Goal: Check status: Check status

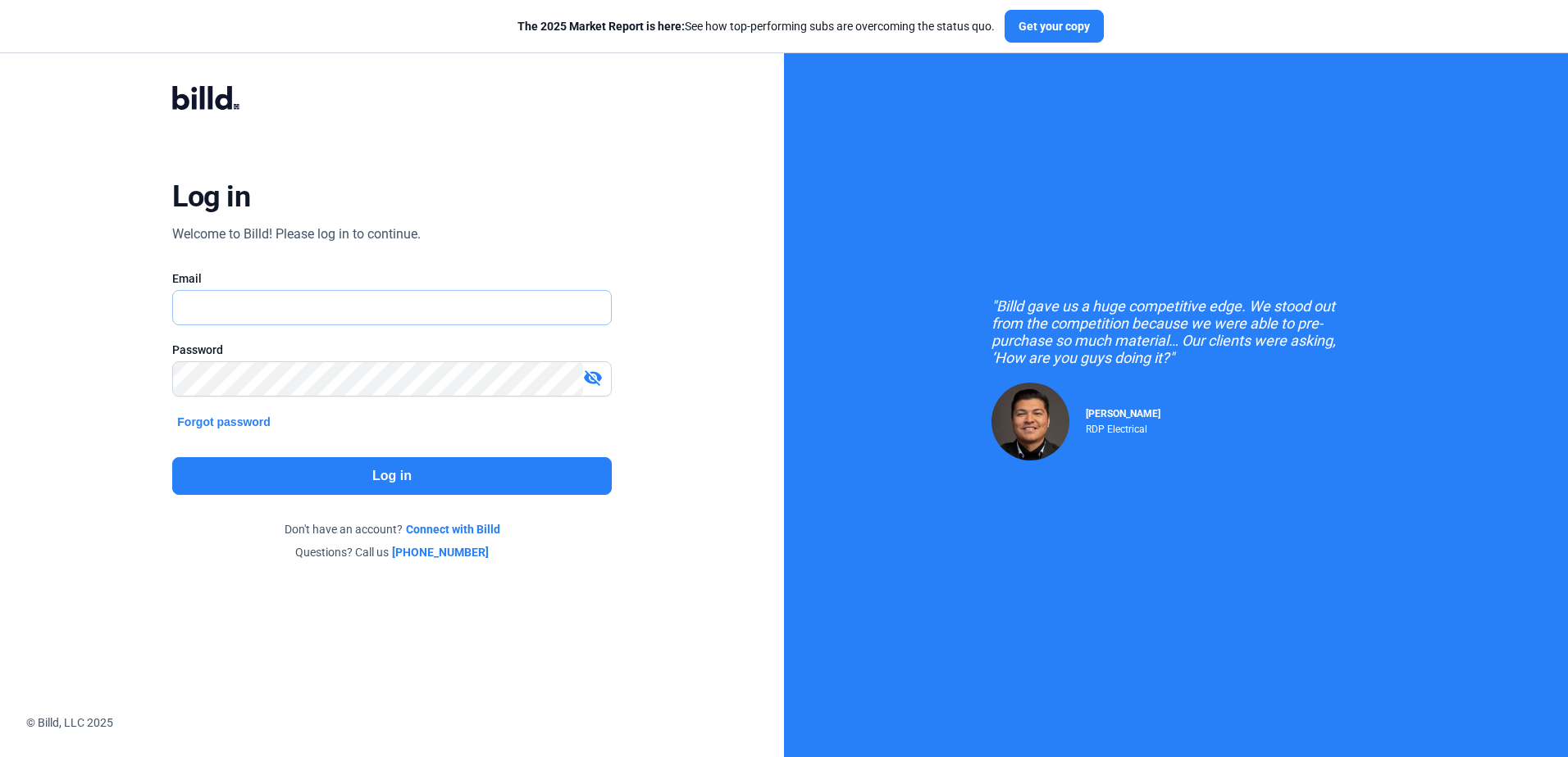
type input "[PERSON_NAME][EMAIL_ADDRESS][DOMAIN_NAME]"
click at [413, 465] on button "Log in" at bounding box center [391, 476] width 438 height 38
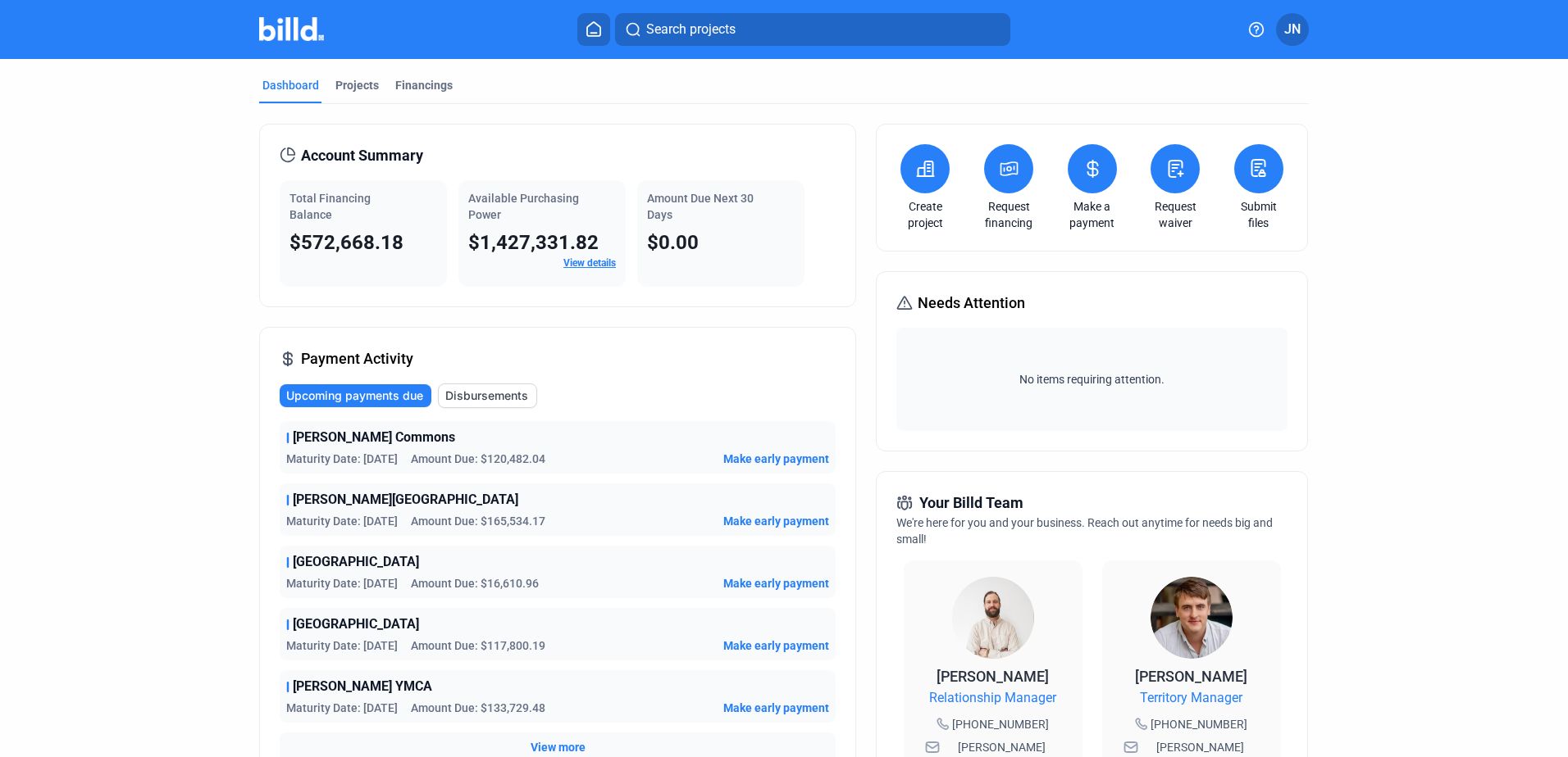
scroll to position [82, 0]
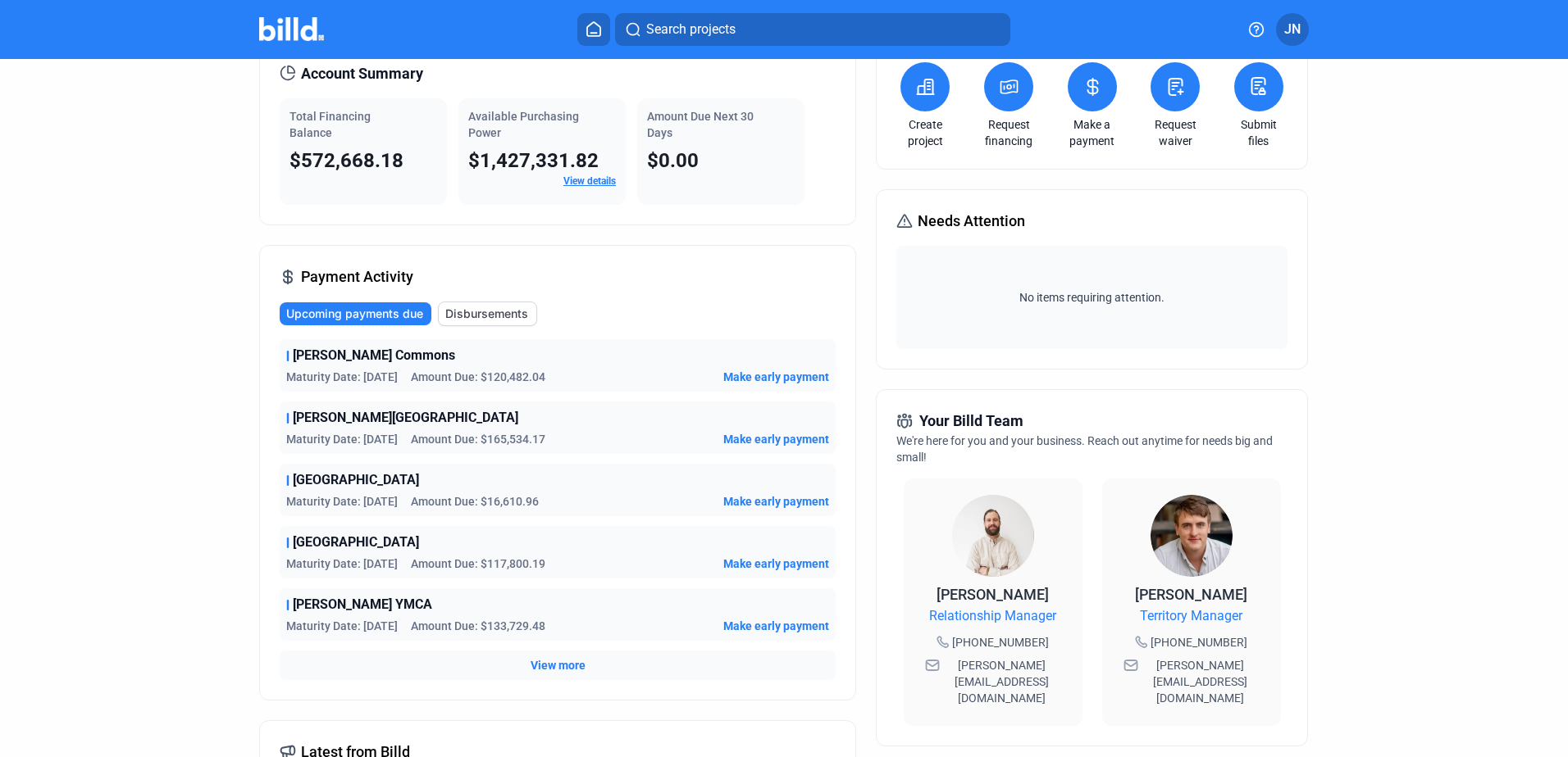
click at [554, 667] on span "View more" at bounding box center [558, 666] width 55 height 17
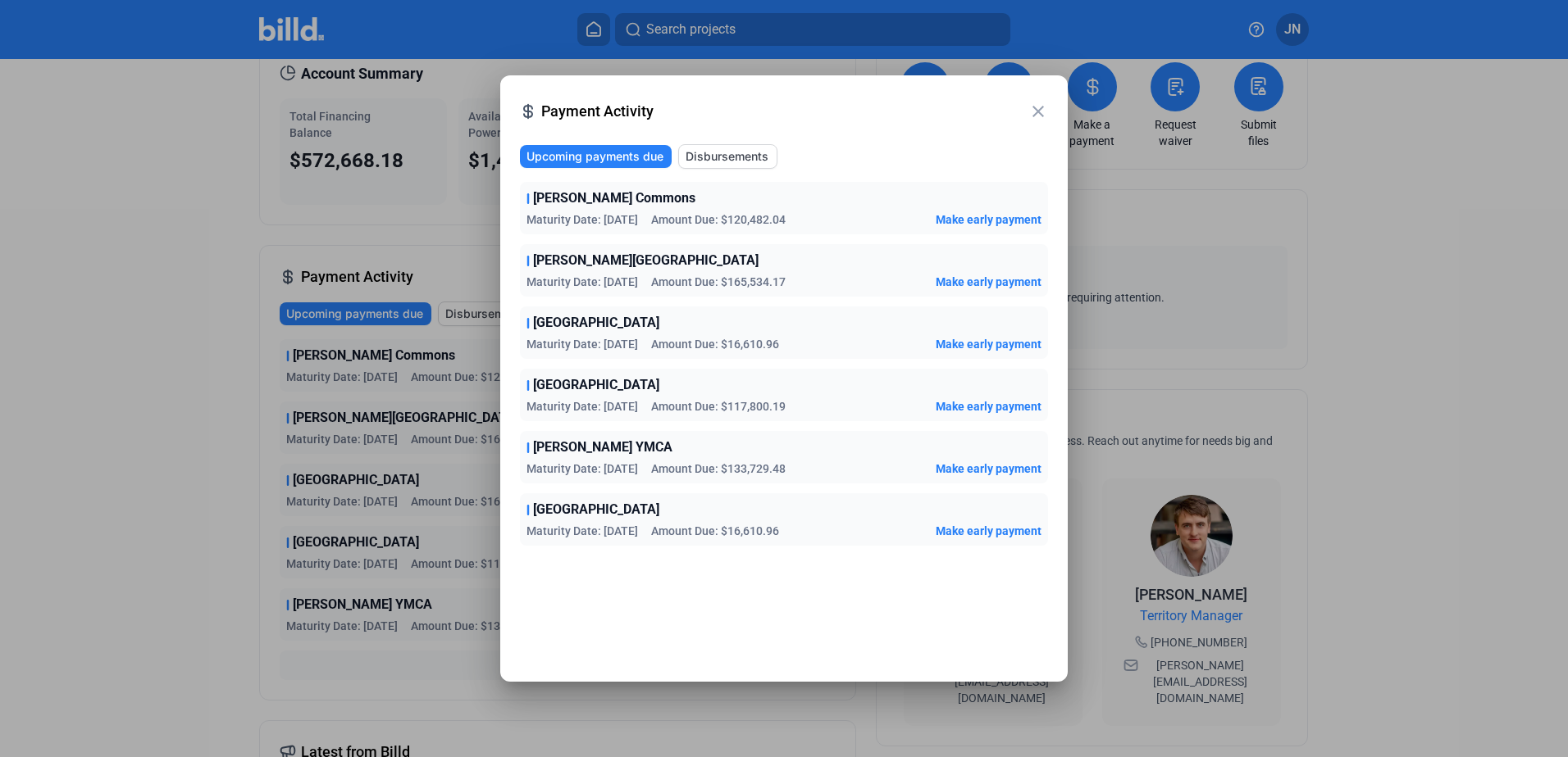
click at [730, 157] on span "Disbursements" at bounding box center [726, 156] width 83 height 17
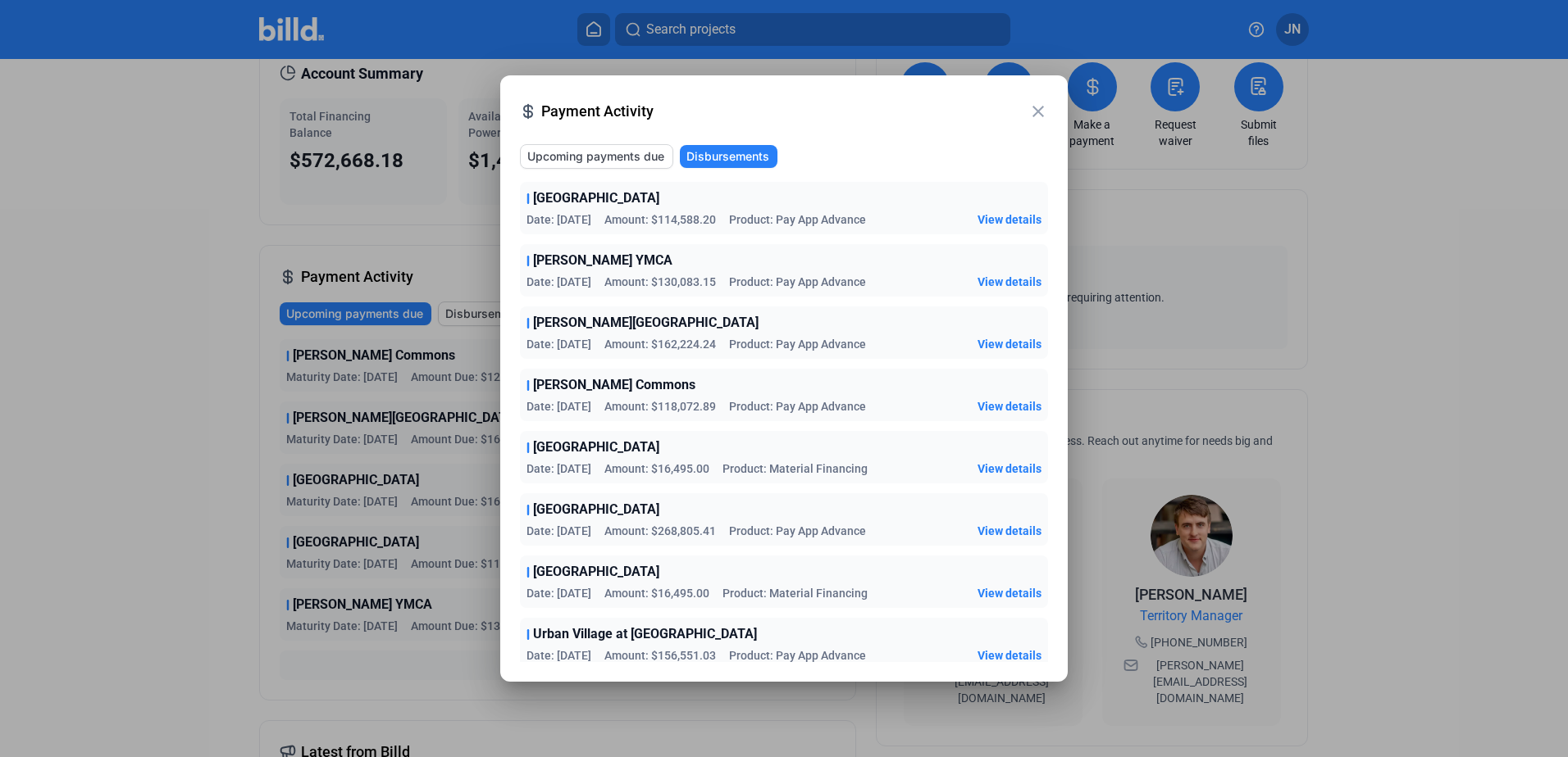
click at [613, 161] on span "Upcoming payments due" at bounding box center [596, 156] width 137 height 17
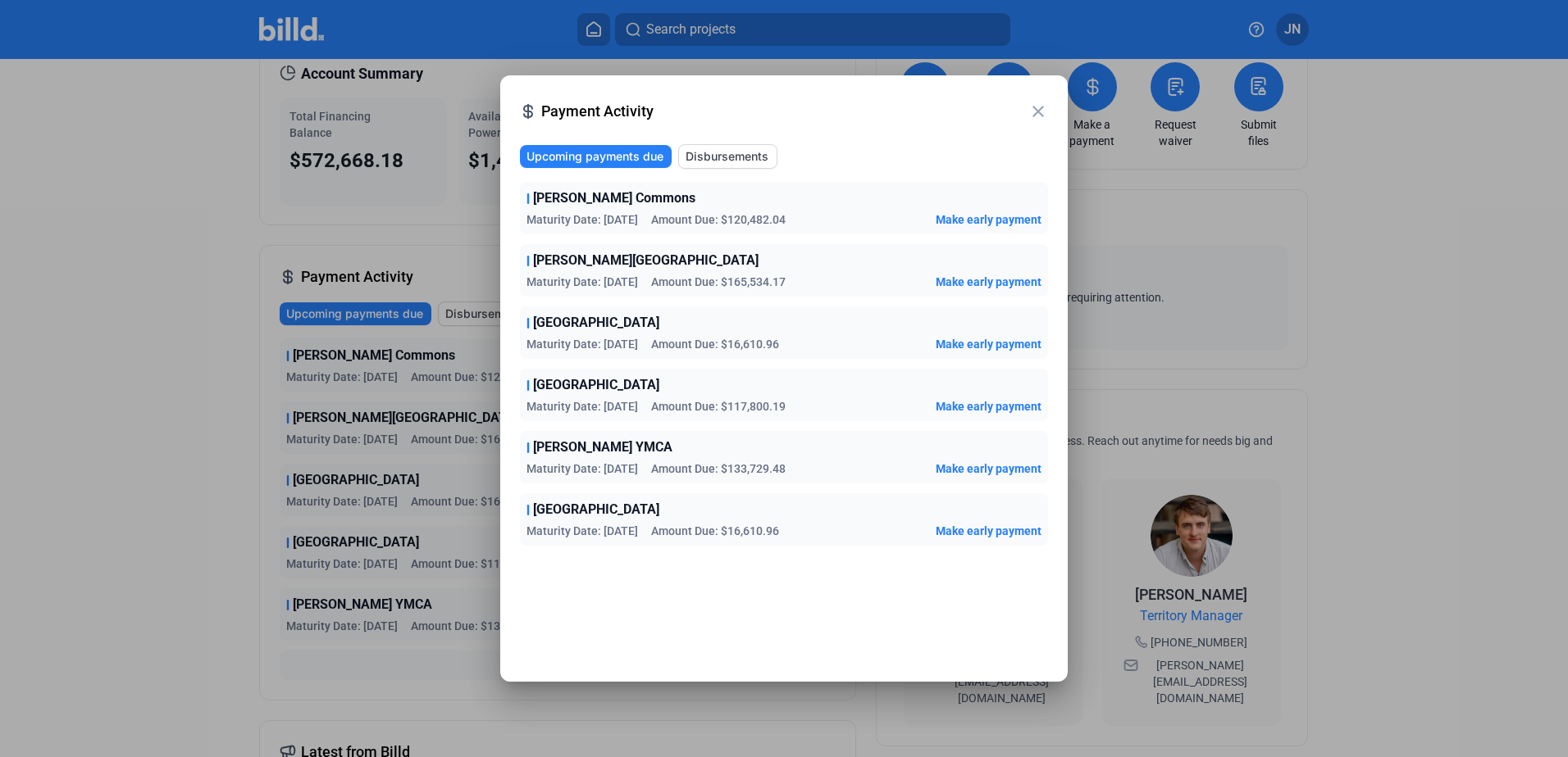
click at [1039, 112] on mat-icon "close" at bounding box center [1037, 112] width 19 height 19
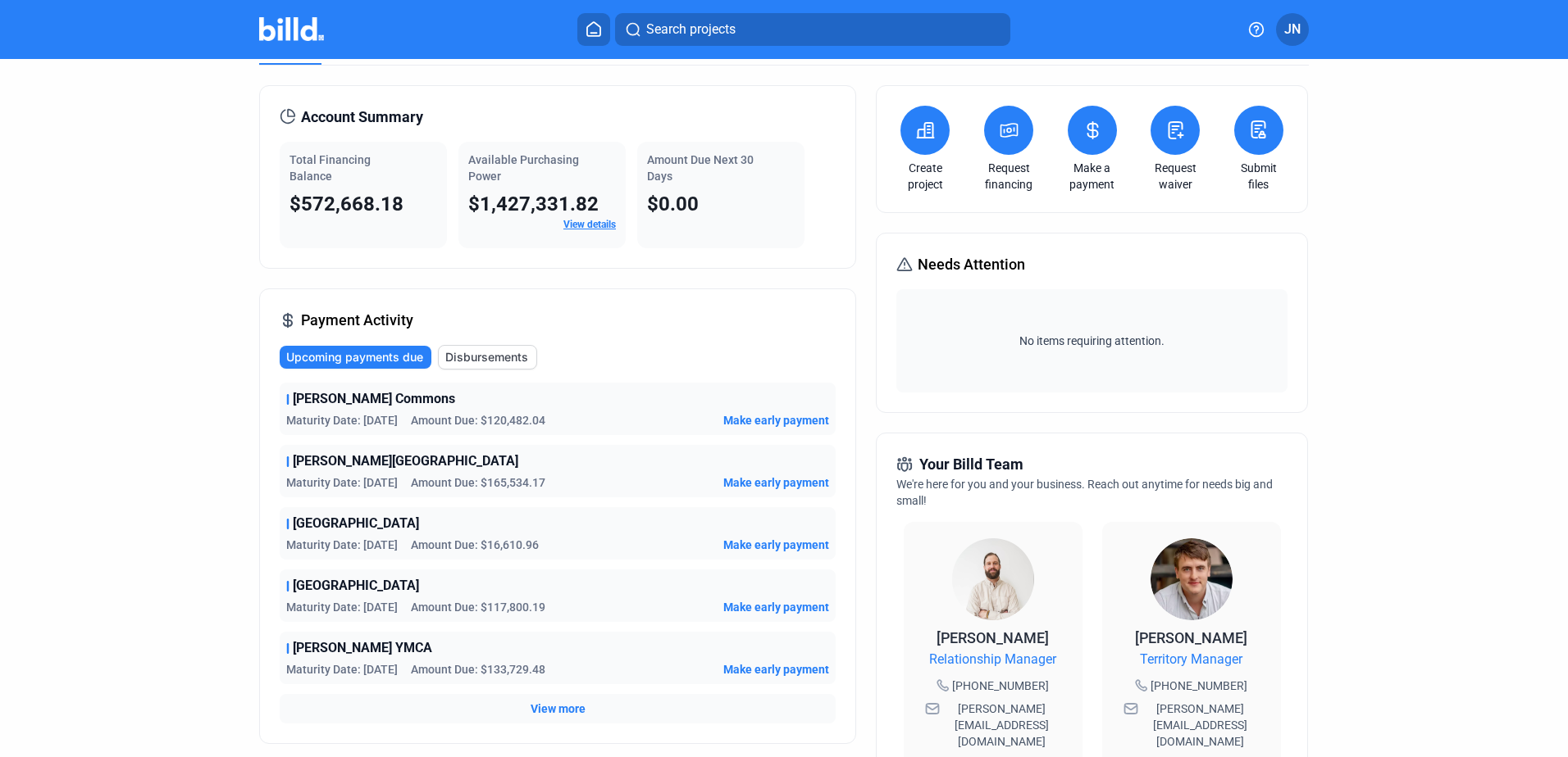
scroll to position [0, 0]
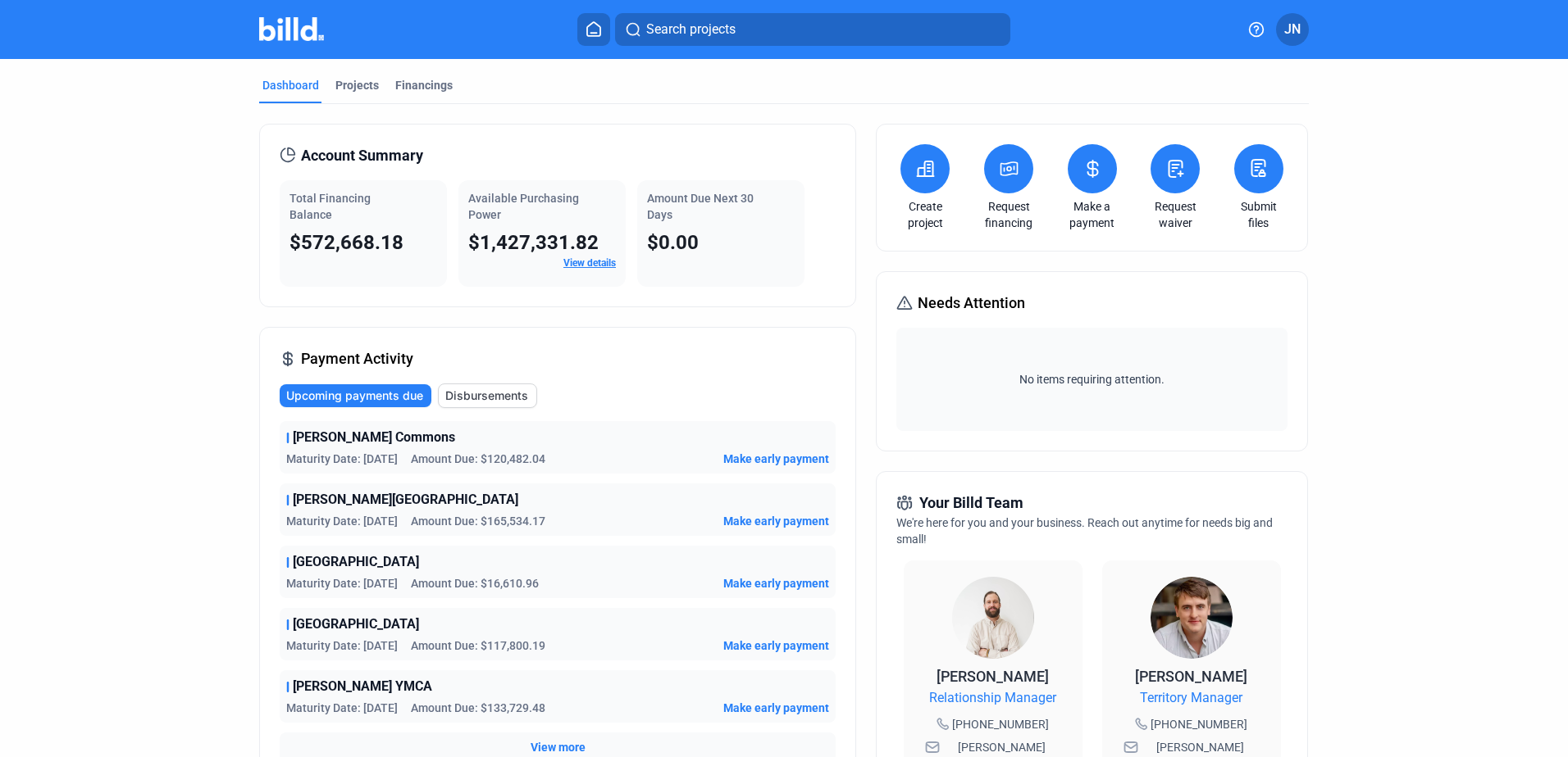
click at [588, 262] on link "View details" at bounding box center [589, 263] width 53 height 11
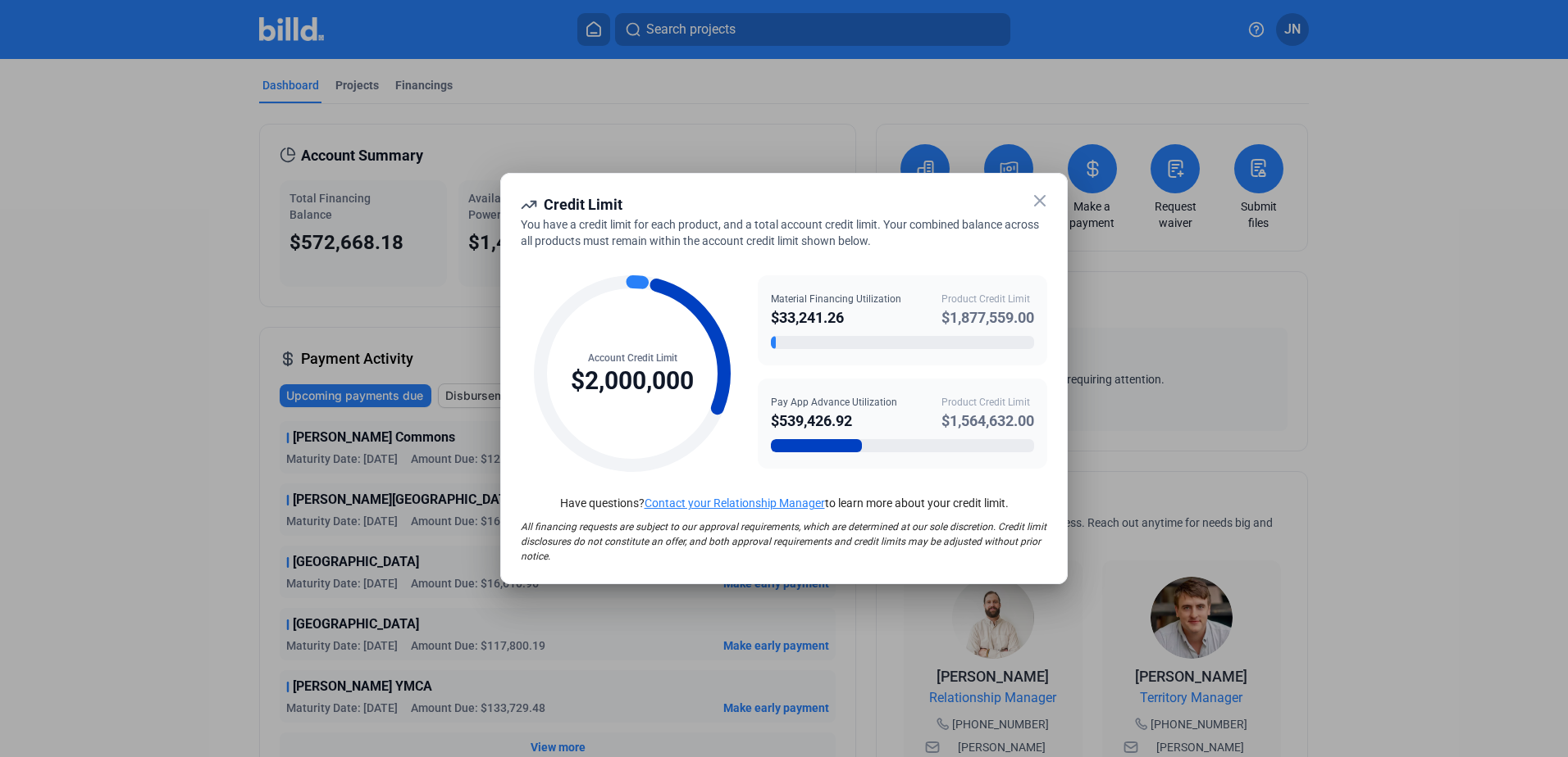
click at [1035, 199] on icon at bounding box center [1039, 200] width 19 height 19
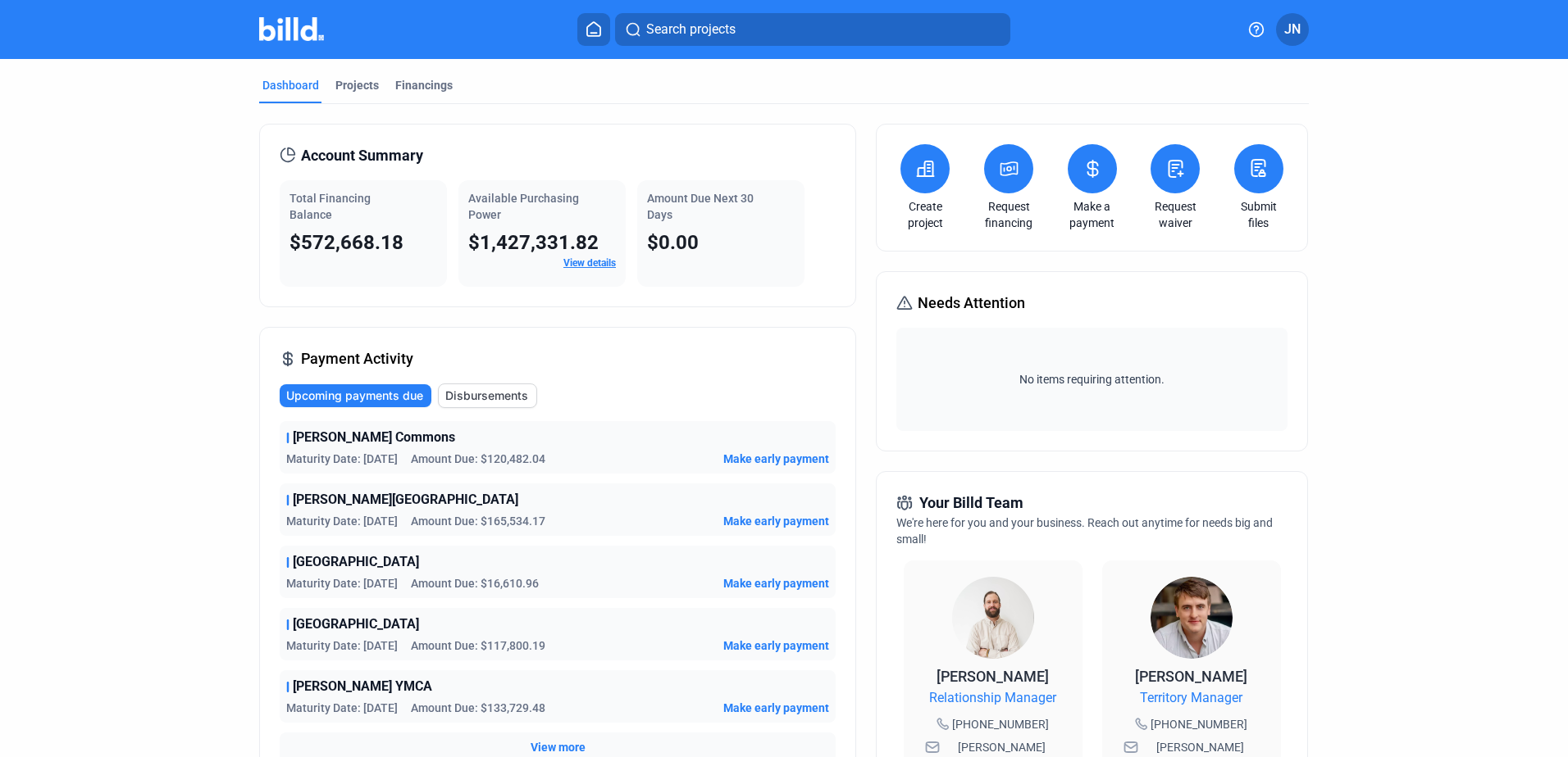
click at [487, 393] on span "Disbursements" at bounding box center [487, 395] width 83 height 17
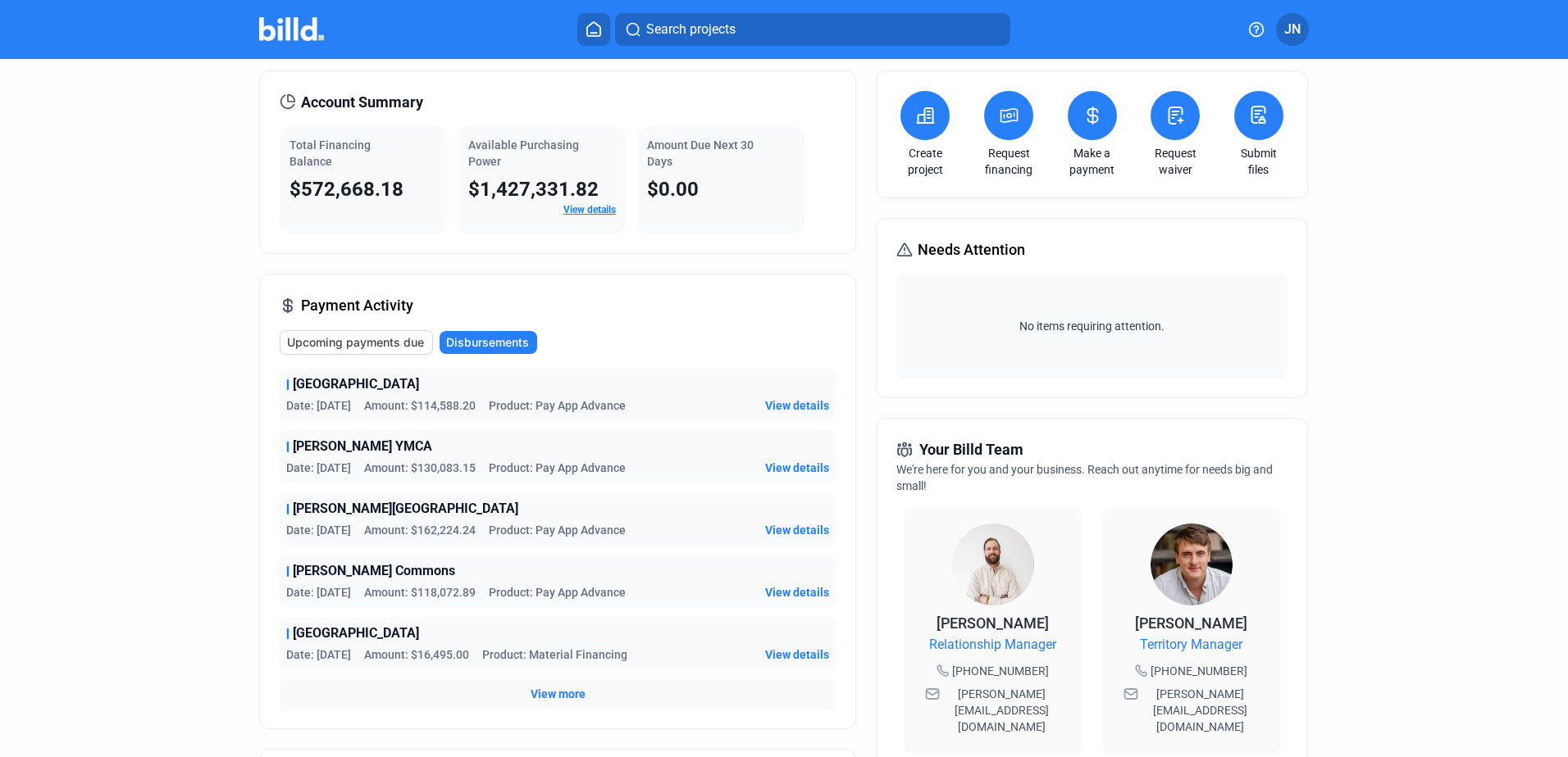
scroll to position [164, 0]
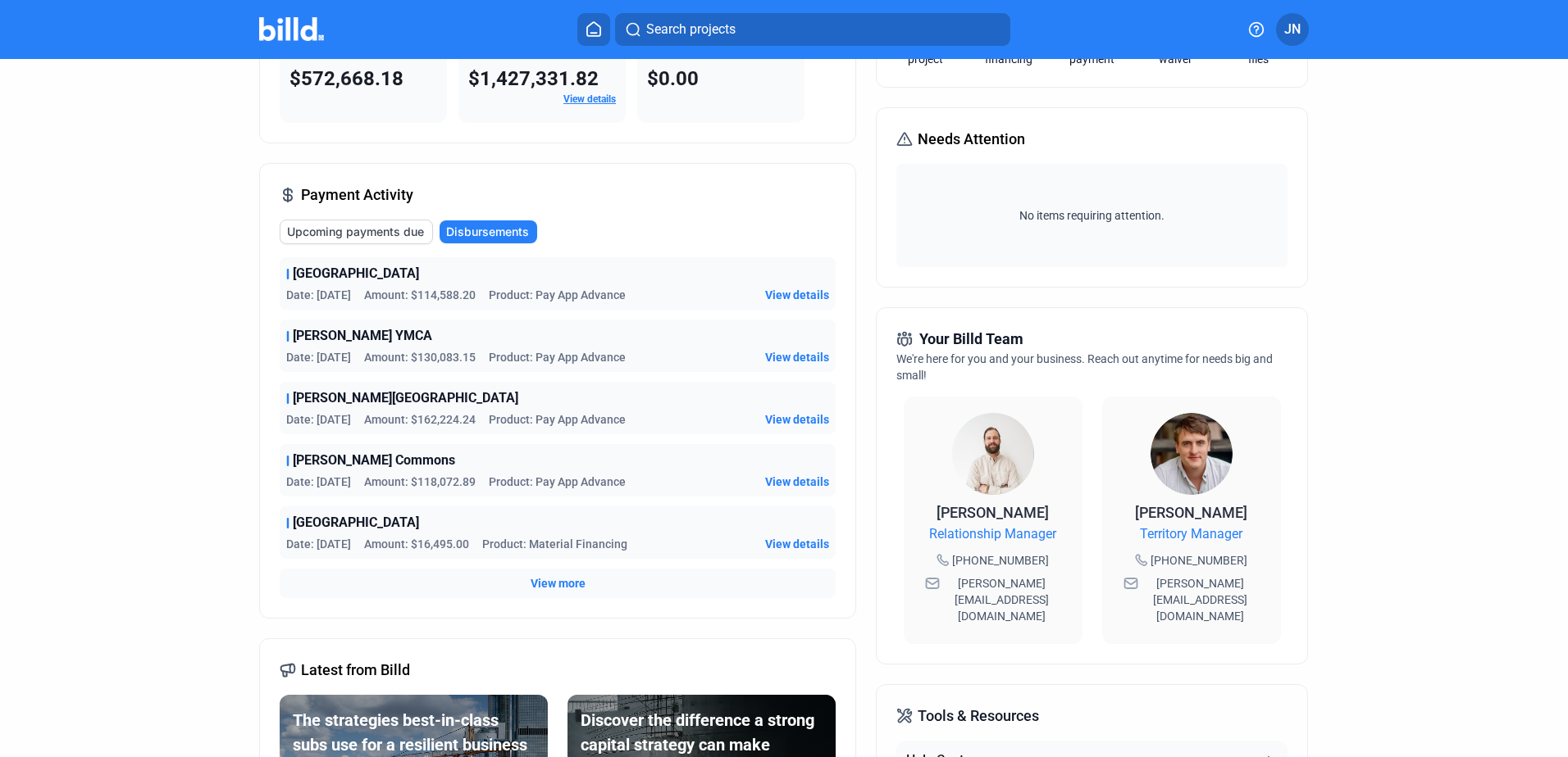
click at [550, 579] on span "View more" at bounding box center [558, 583] width 55 height 17
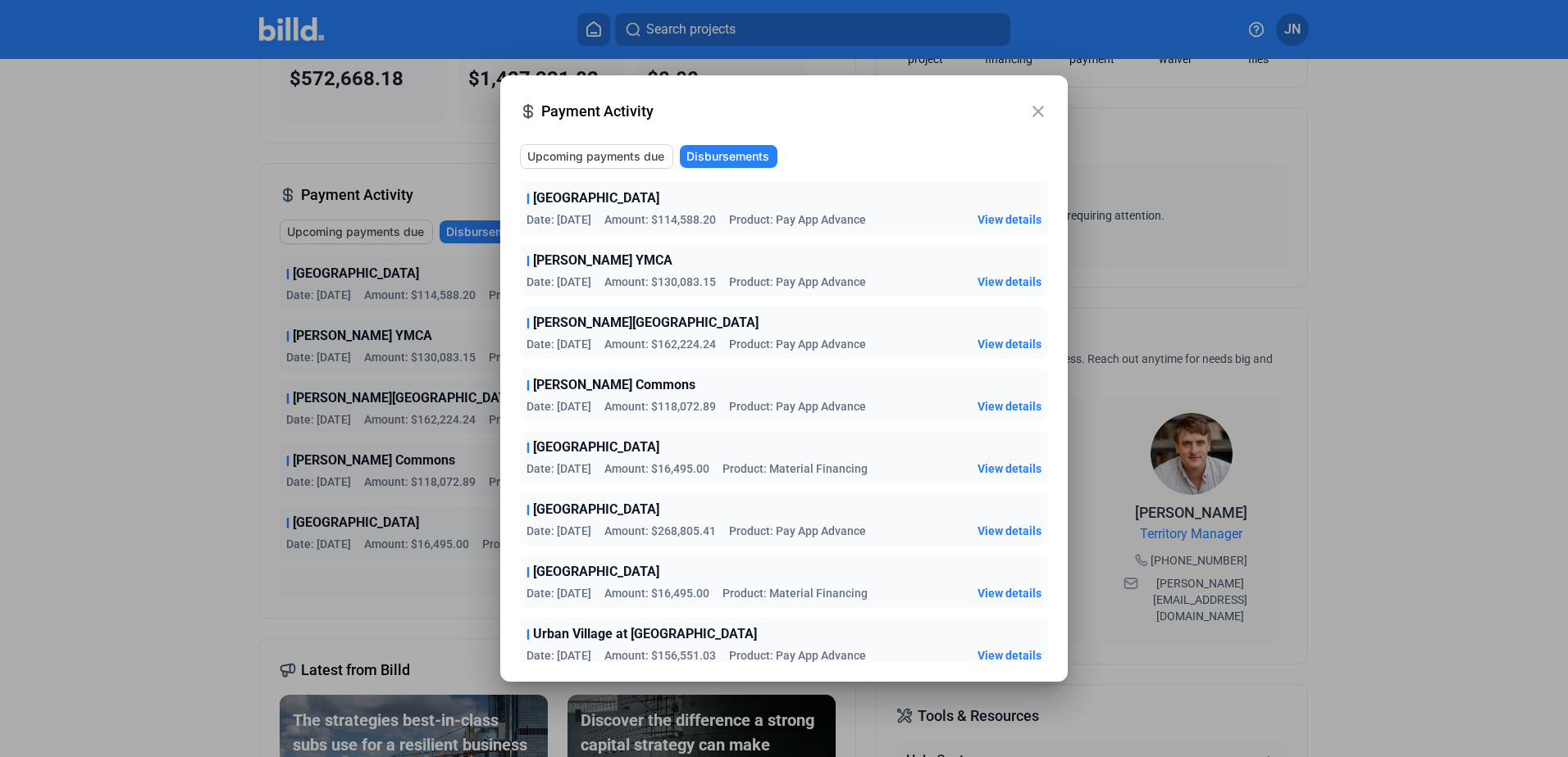
click at [1036, 111] on mat-icon "close" at bounding box center [1037, 112] width 19 height 19
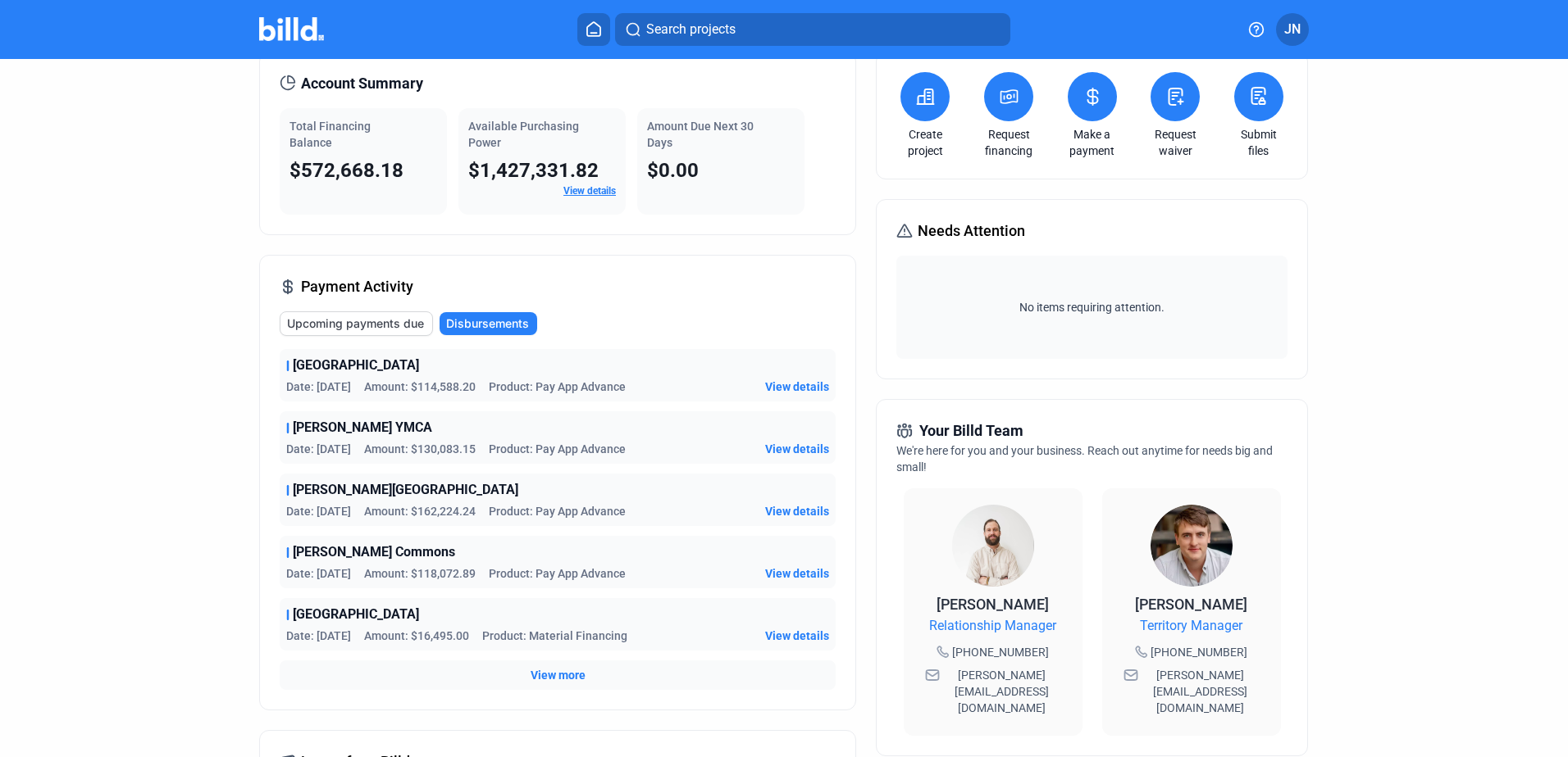
scroll to position [0, 0]
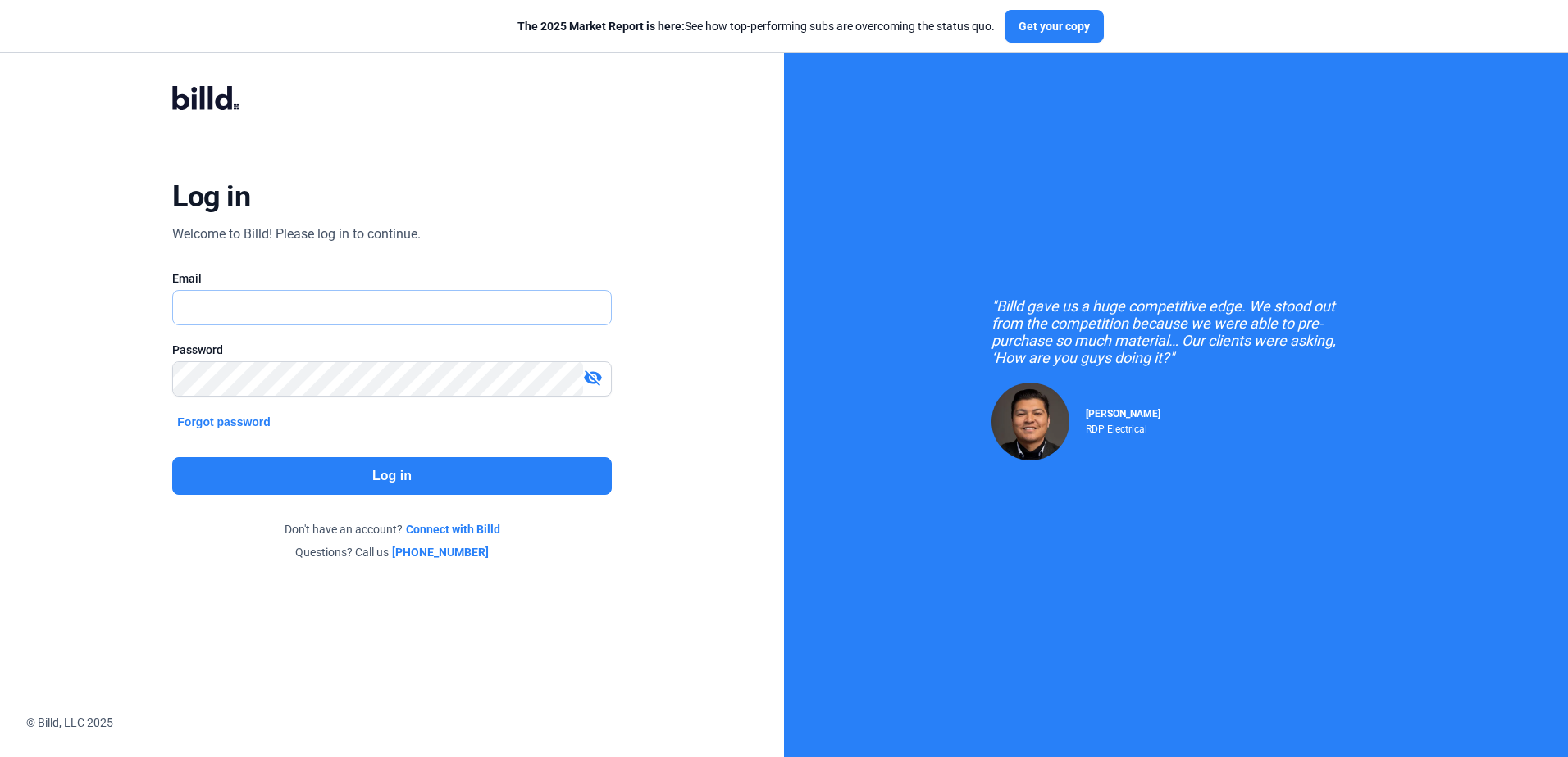
type input "[PERSON_NAME][EMAIL_ADDRESS][DOMAIN_NAME]"
click at [403, 478] on button "Log in" at bounding box center [391, 476] width 438 height 38
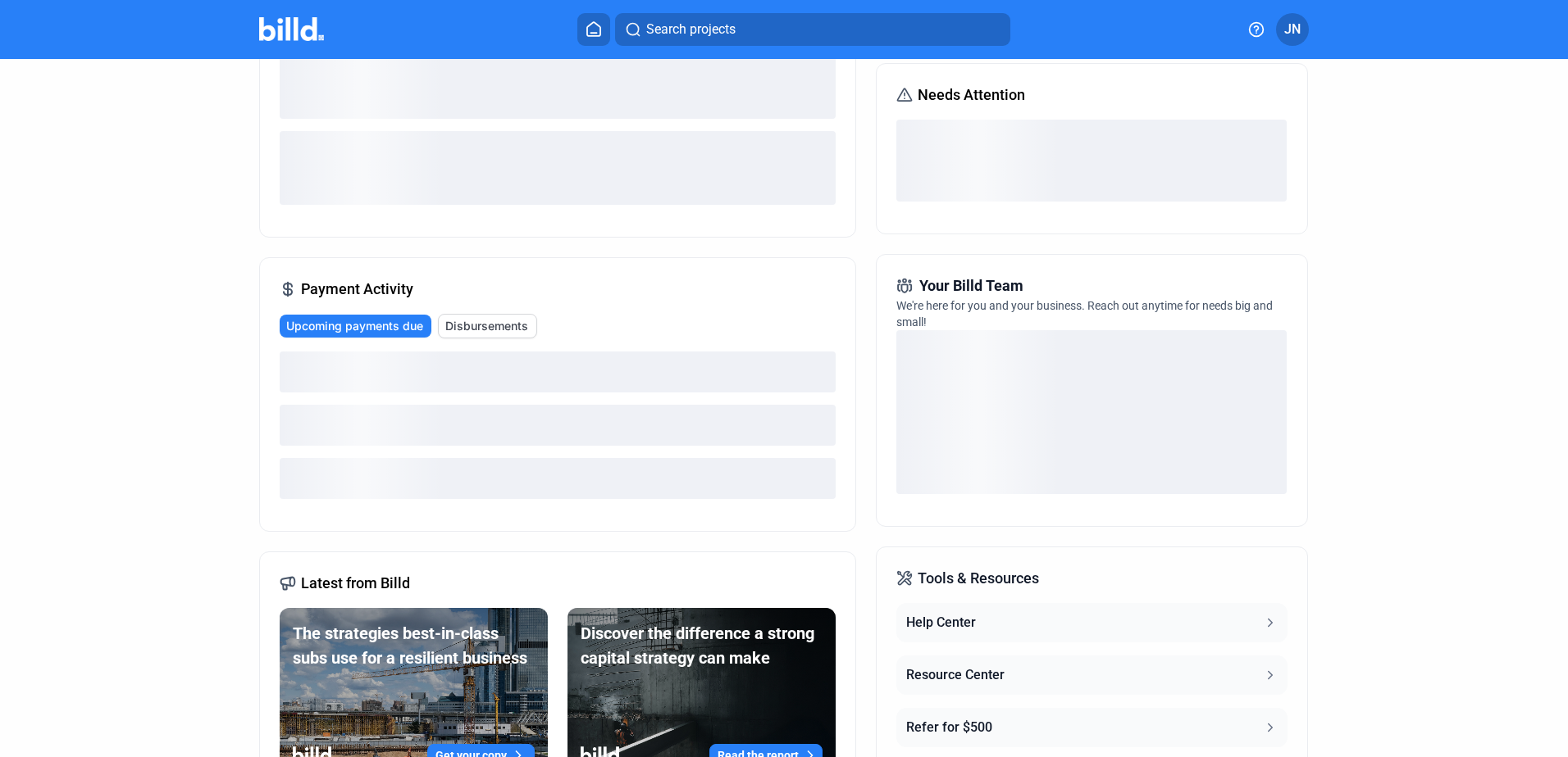
scroll to position [246, 0]
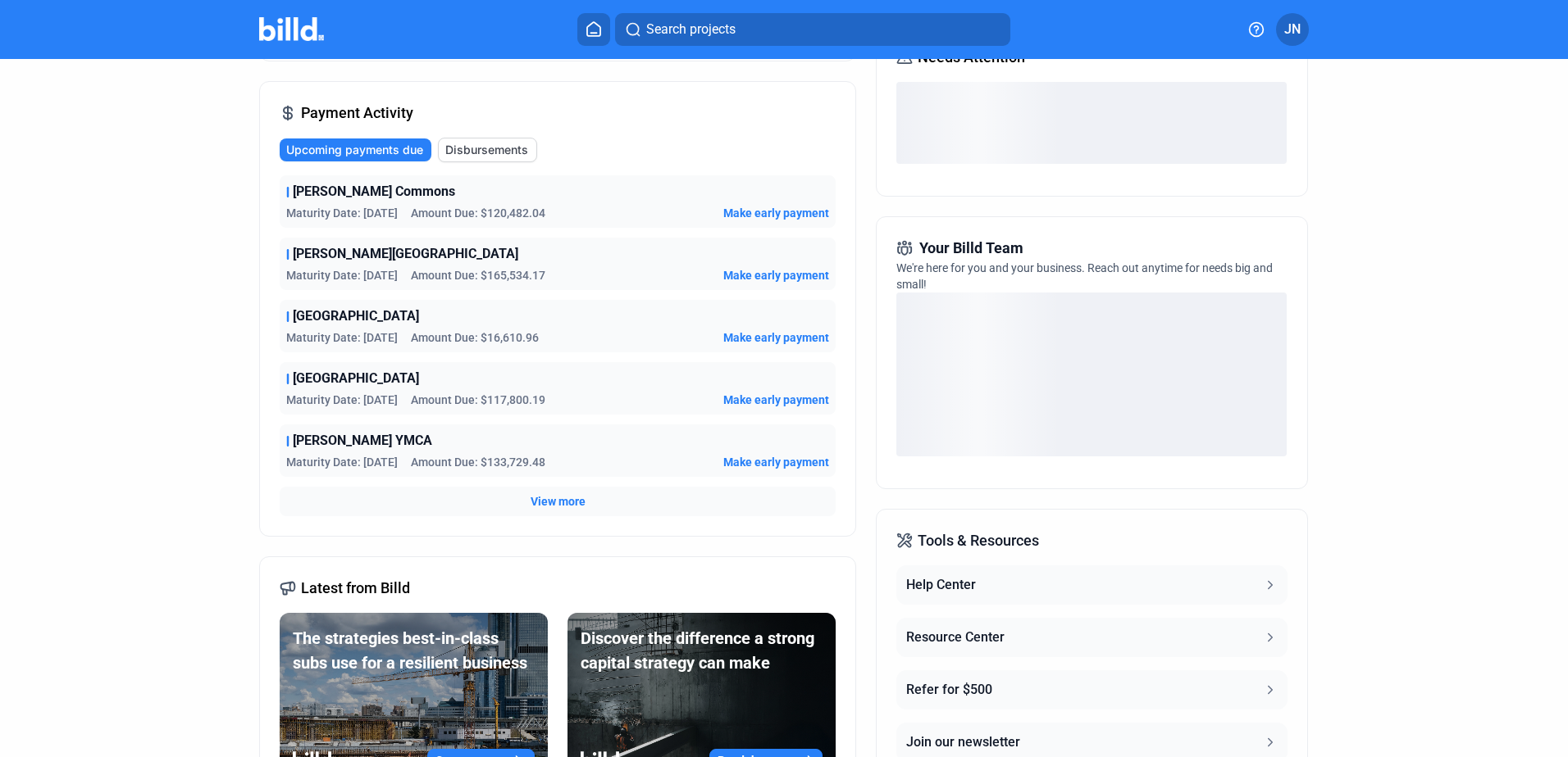
click at [492, 289] on div "[PERSON_NAME] Colony Maturity Date: [DATE] Amount Due: $165,534.17 Make early p…" at bounding box center [557, 264] width 556 height 53
click at [496, 145] on span "Disbursements" at bounding box center [487, 149] width 83 height 17
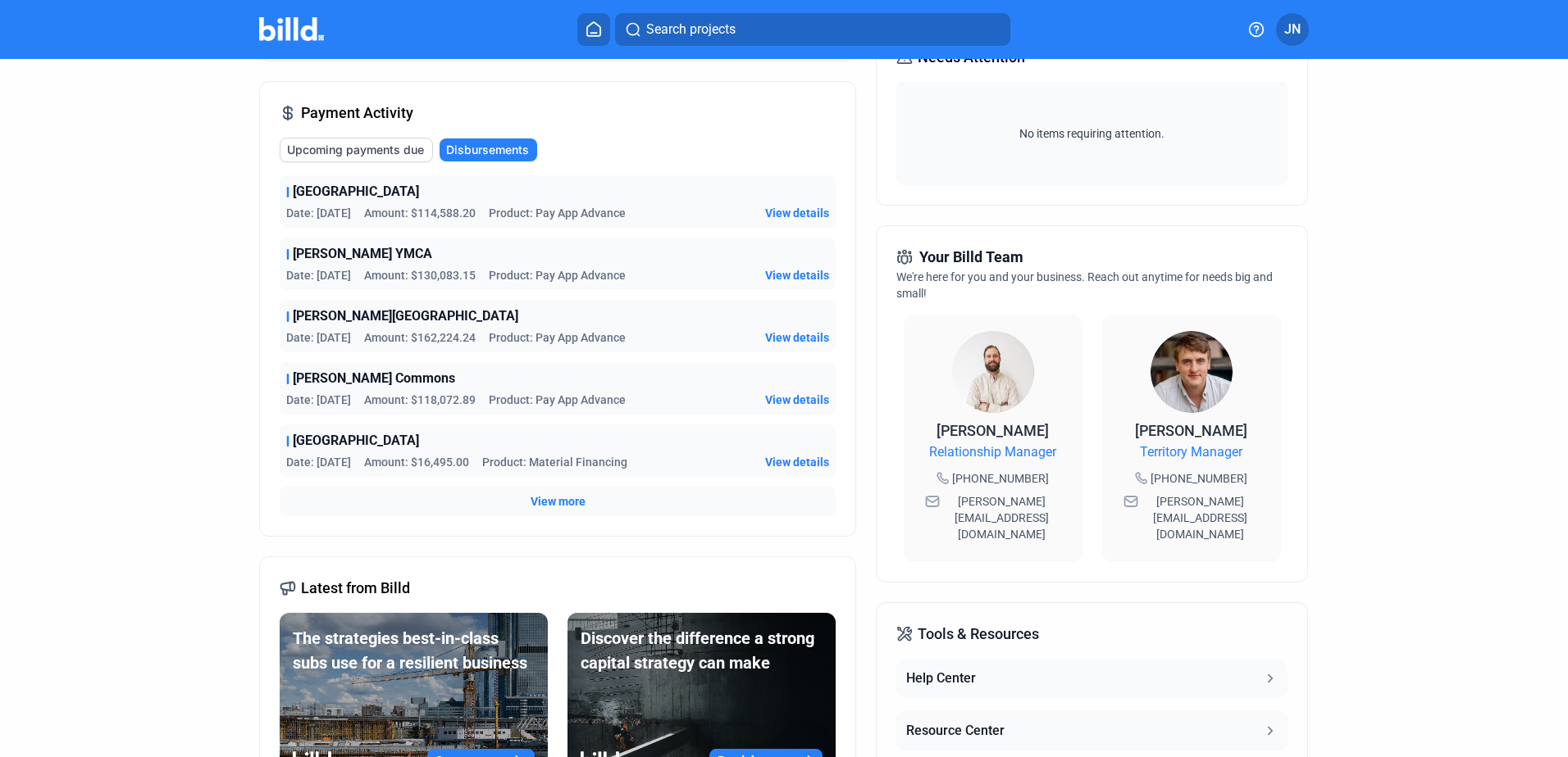
click at [555, 500] on span "View more" at bounding box center [558, 501] width 55 height 17
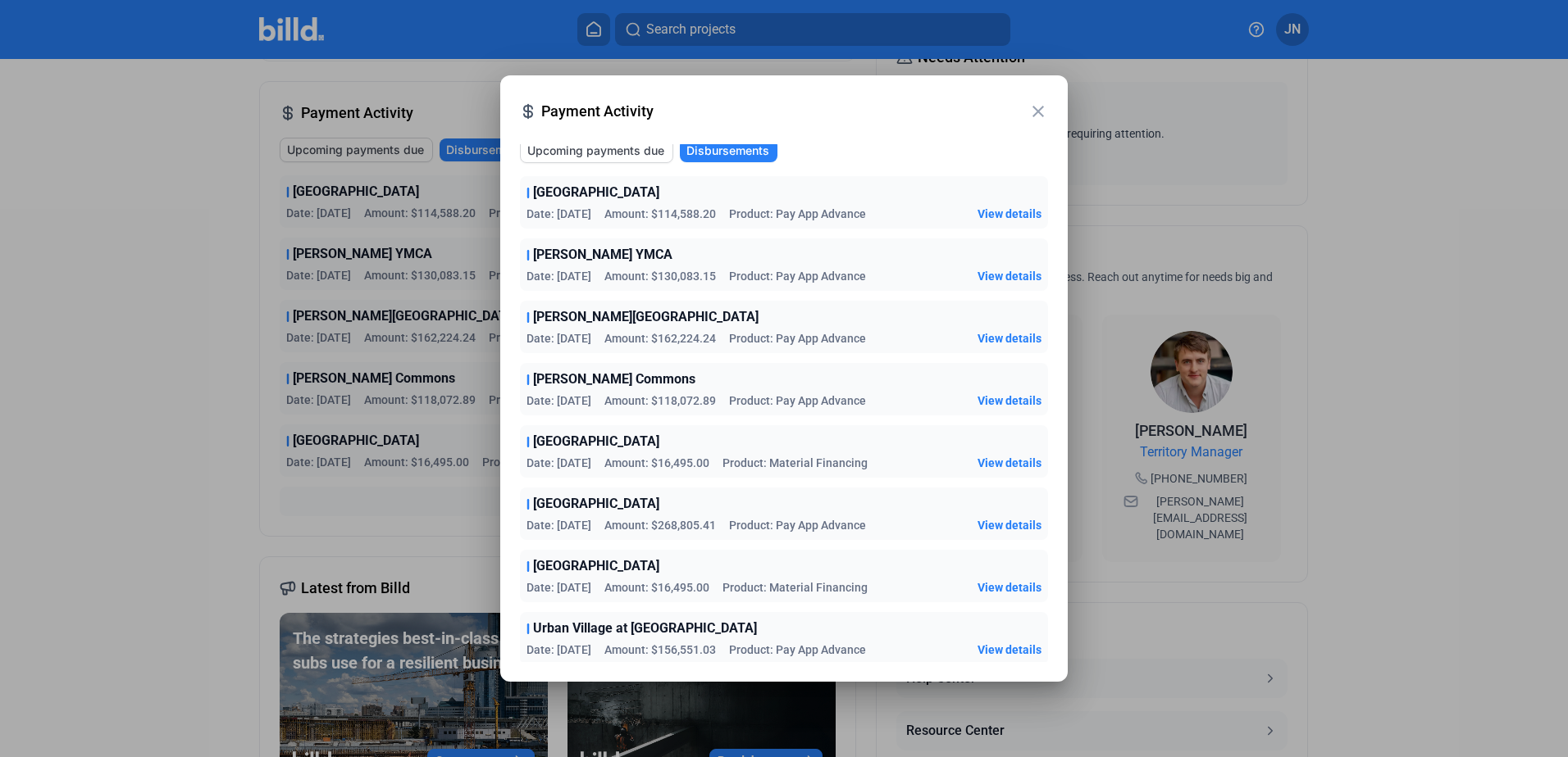
scroll to position [0, 0]
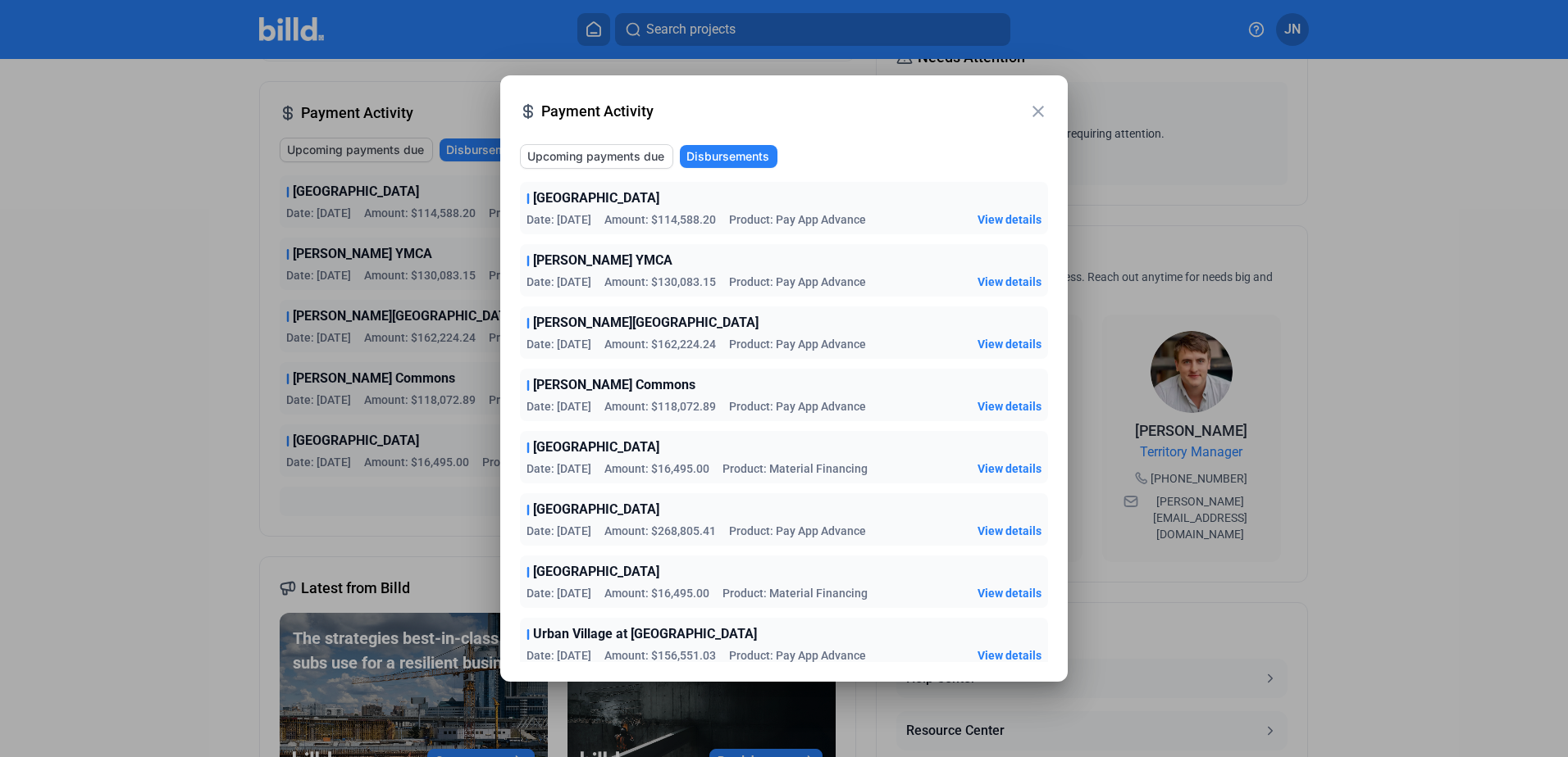
click at [572, 160] on span "Upcoming payments due" at bounding box center [596, 156] width 137 height 17
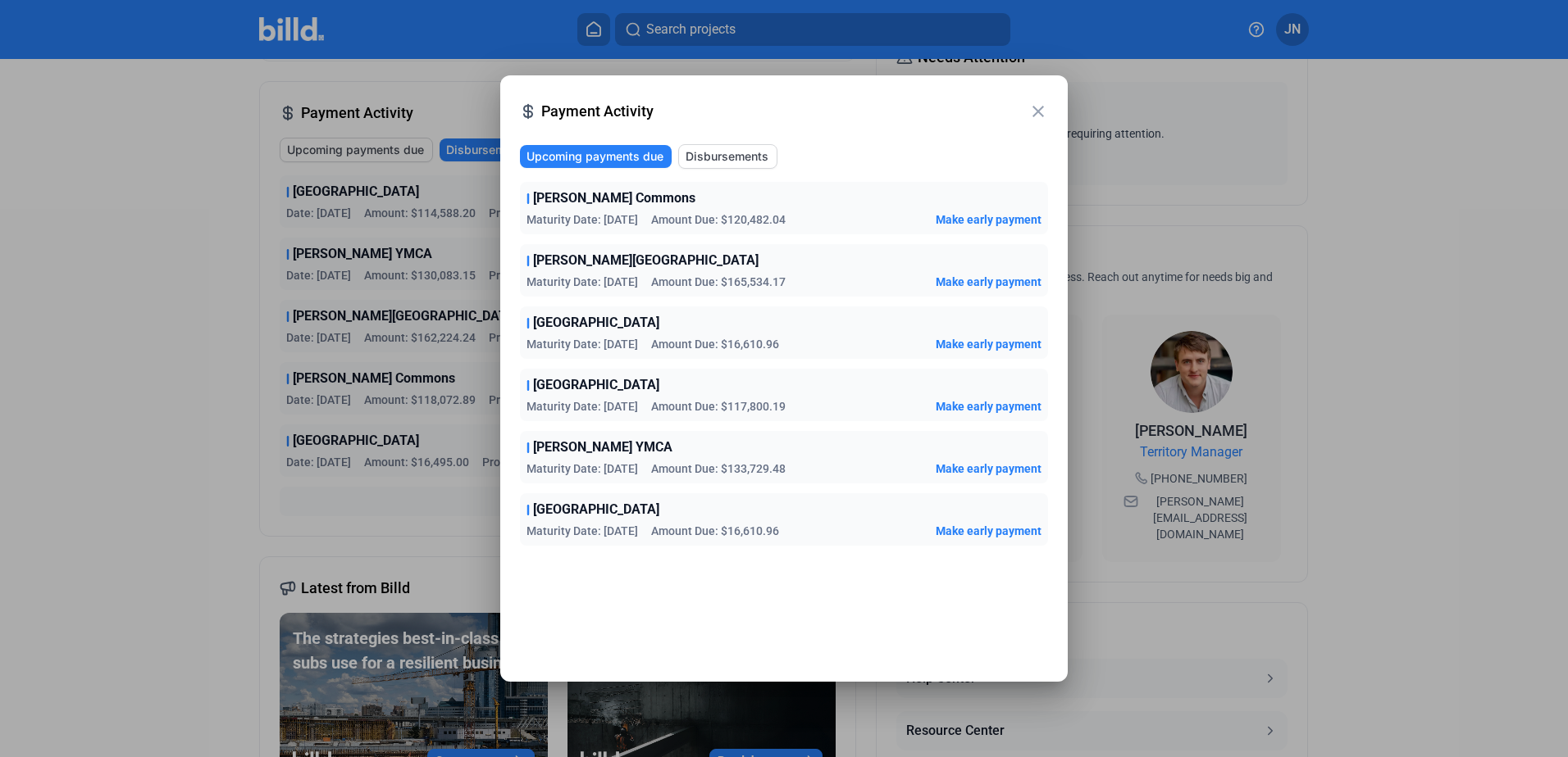
click at [1034, 105] on mat-icon "close" at bounding box center [1037, 112] width 19 height 19
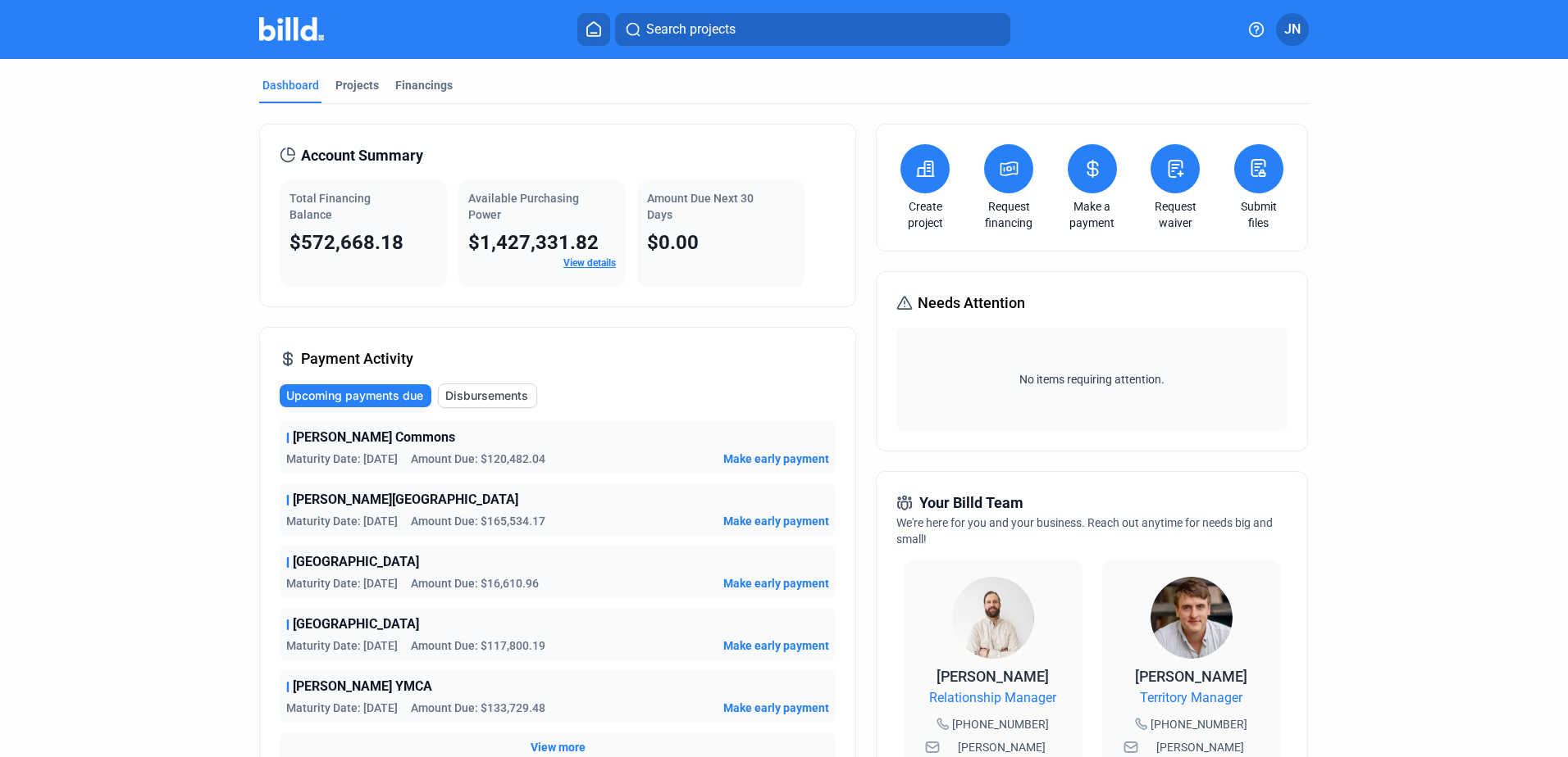
click at [430, 75] on mat-tab-group "Dashboard Projects Financings Account Summary Total Financing Balance $572,668.…" at bounding box center [784, 617] width 1050 height 1117
click at [429, 82] on div "Financings" at bounding box center [423, 85] width 57 height 17
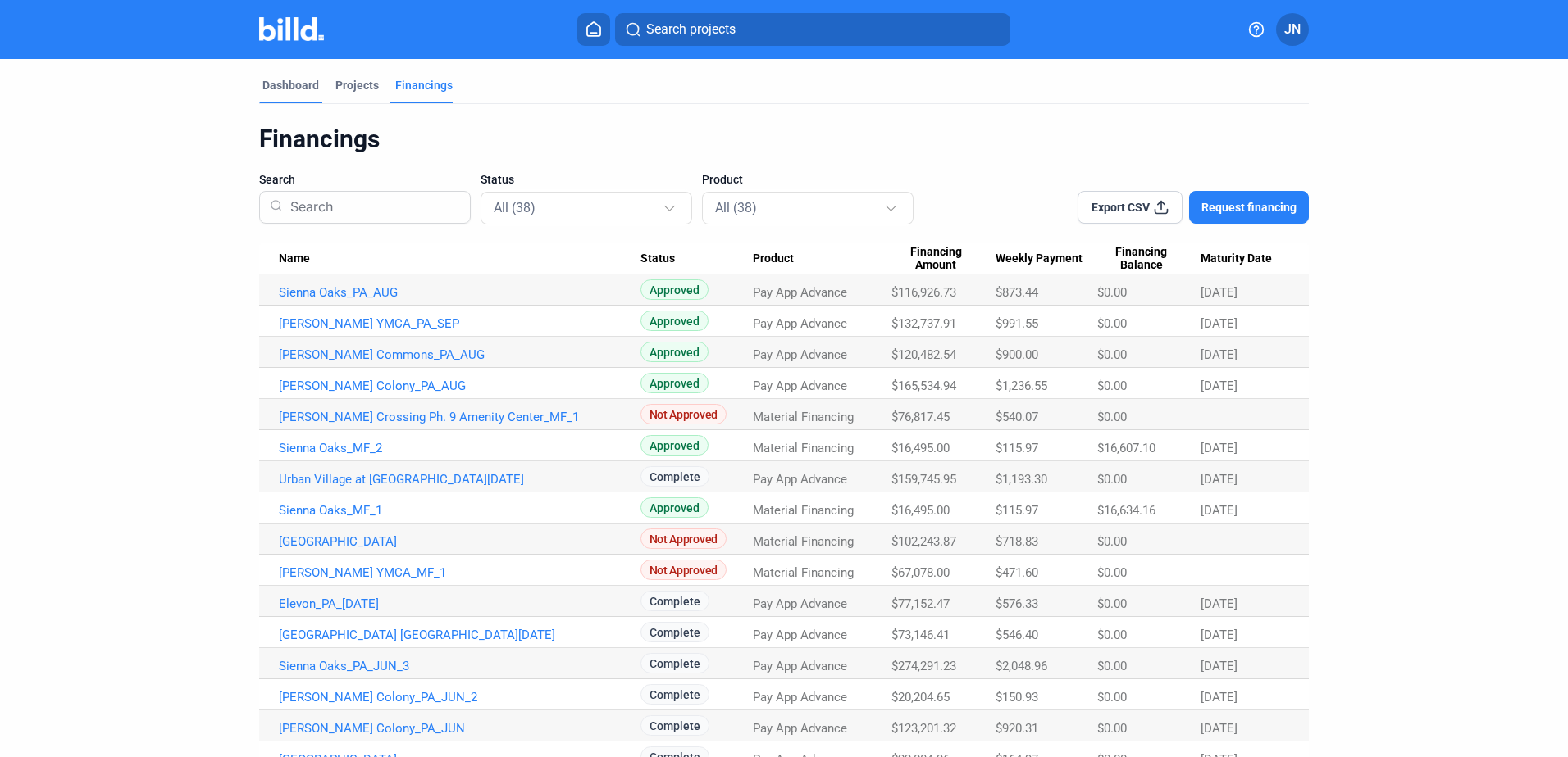
click at [298, 85] on div "Dashboard" at bounding box center [291, 85] width 56 height 17
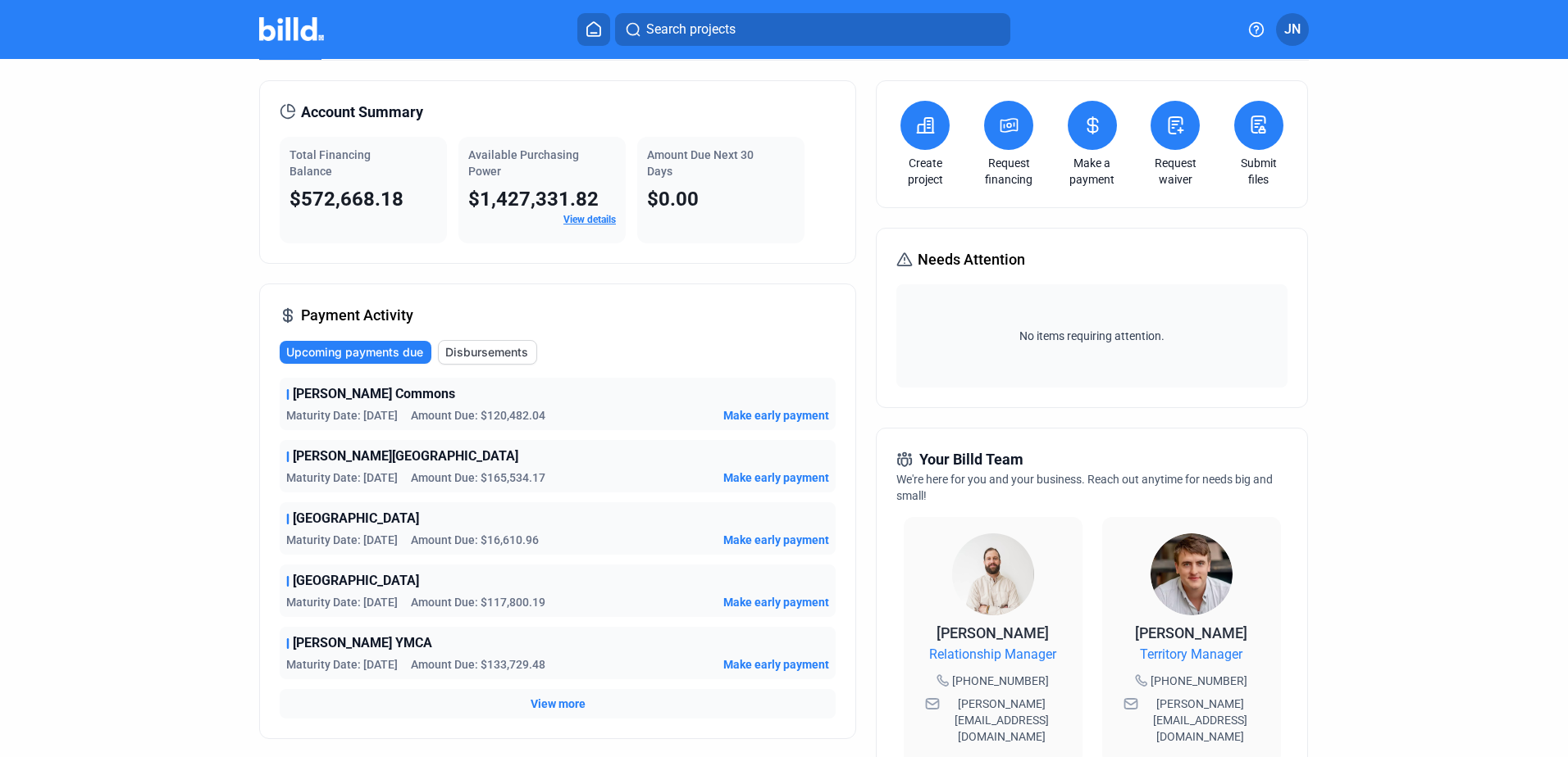
scroll to position [82, 0]
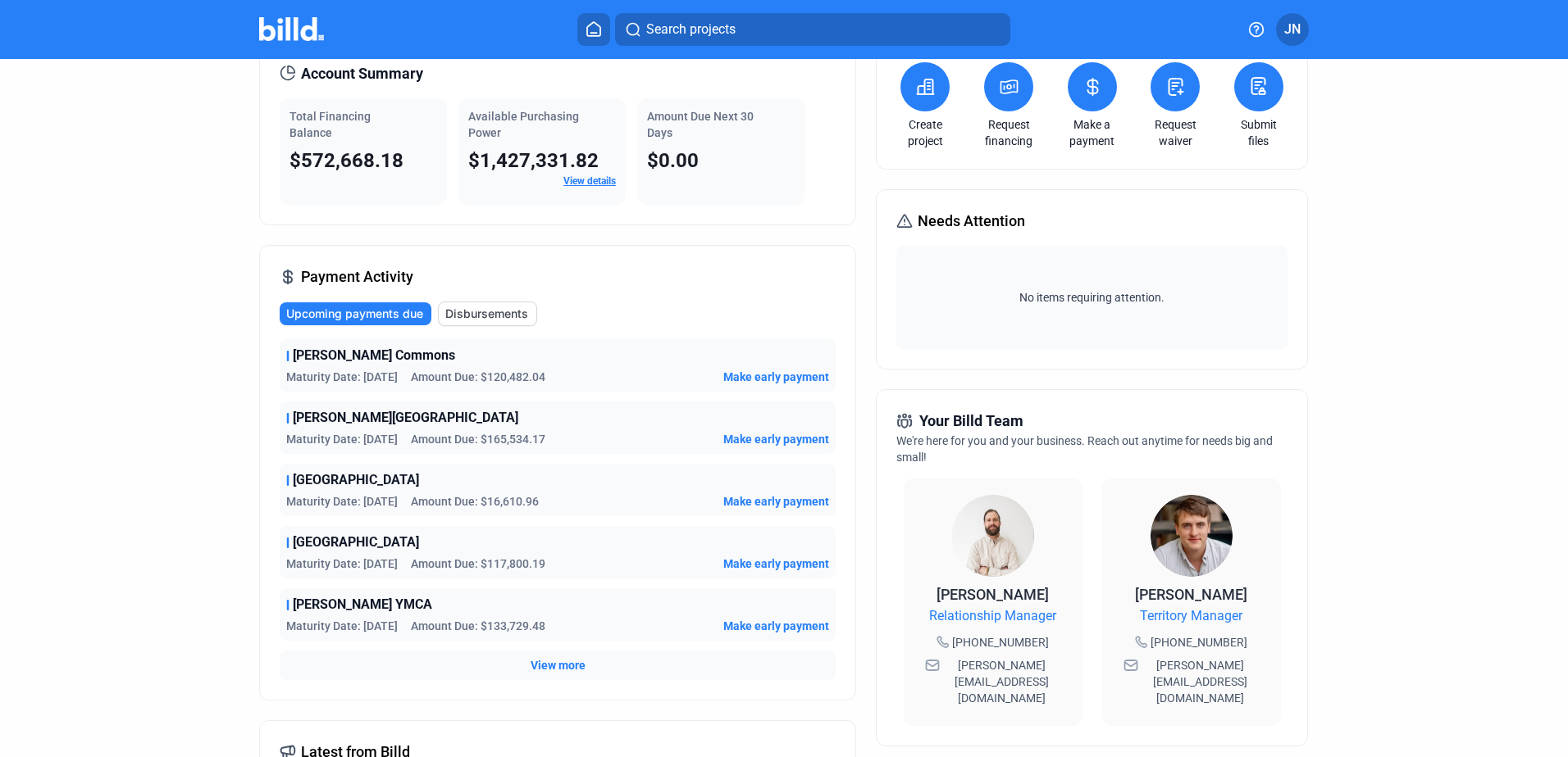
click at [480, 316] on span "Disbursements" at bounding box center [487, 314] width 83 height 17
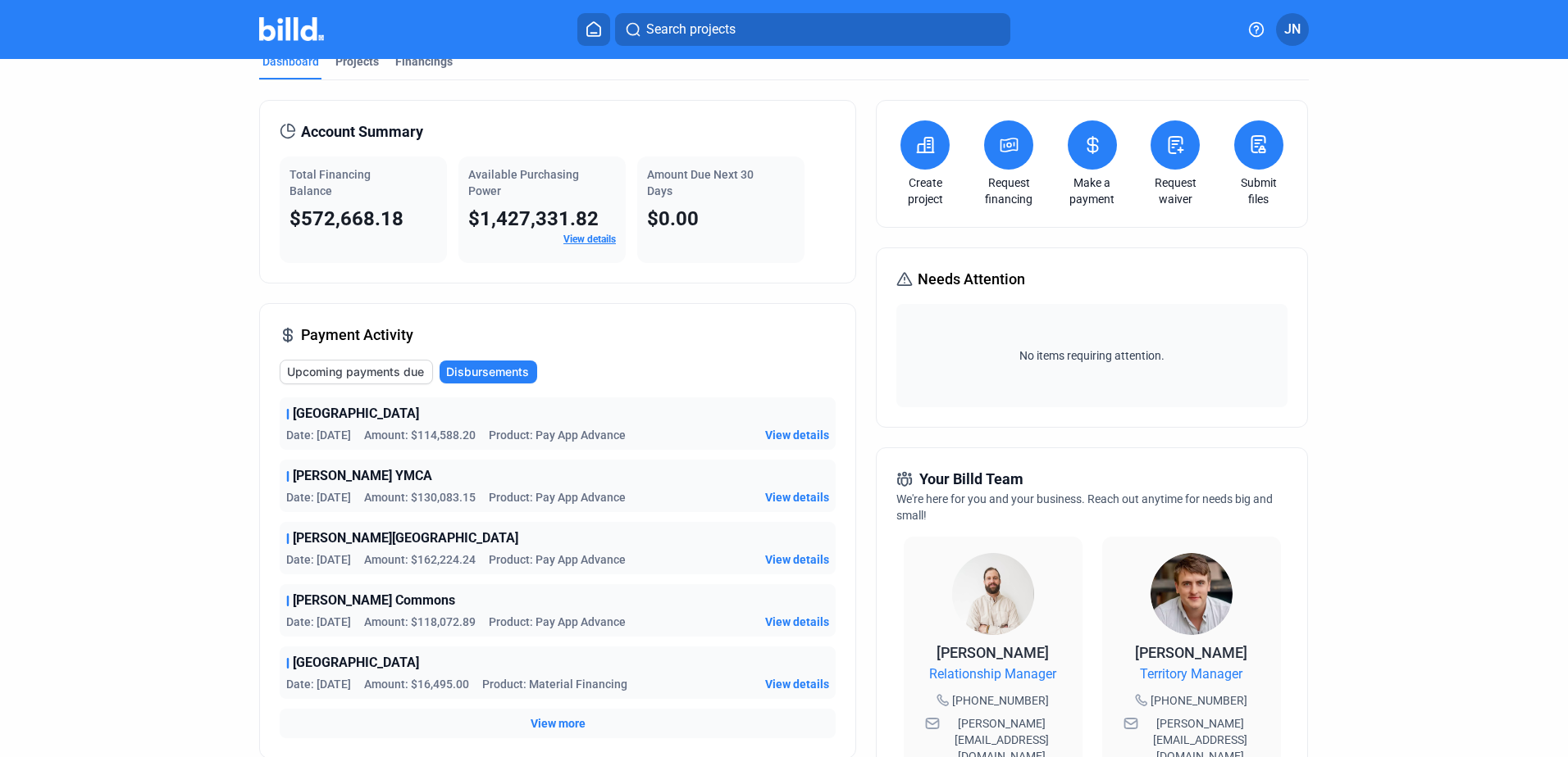
scroll to position [0, 0]
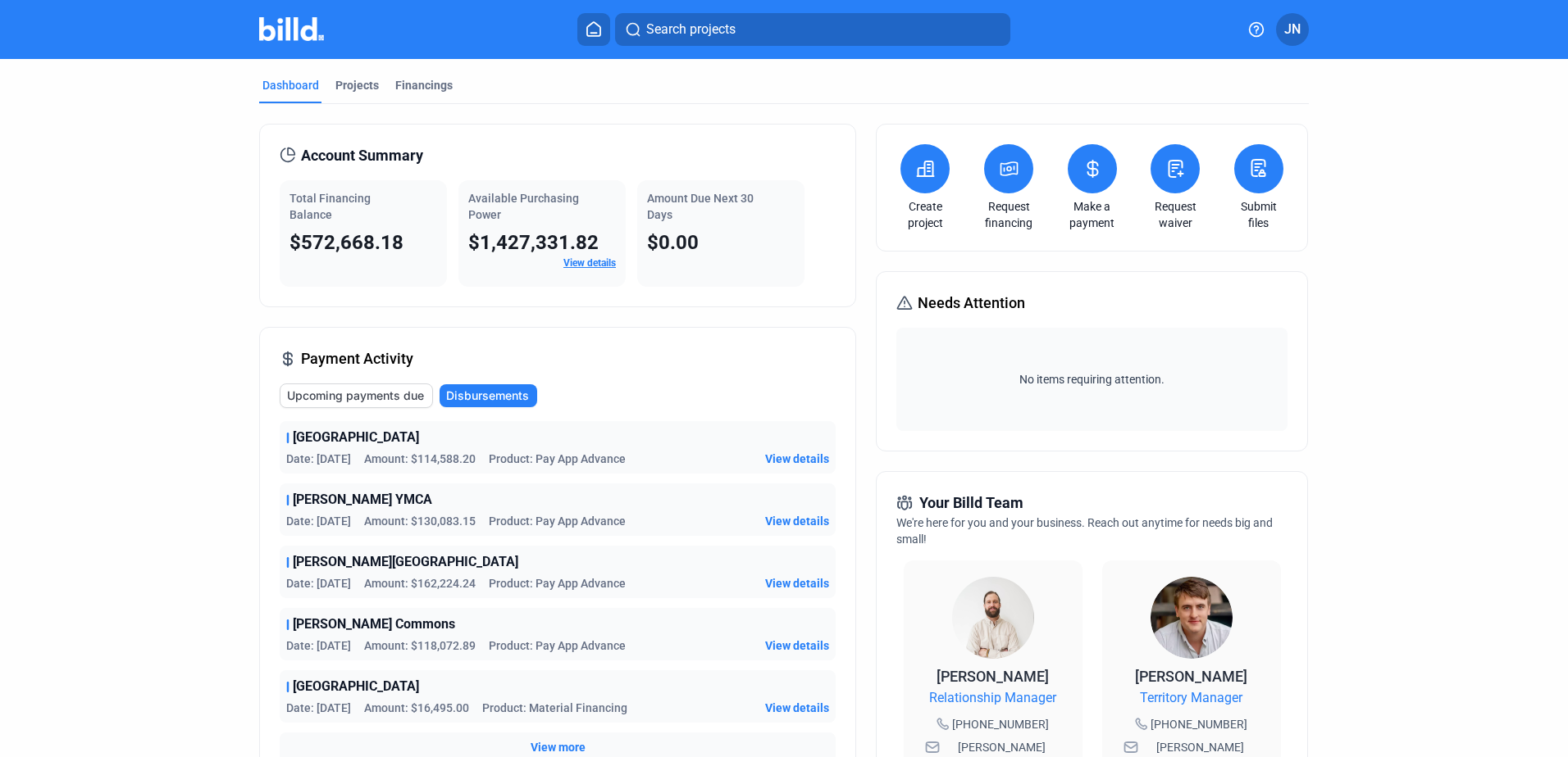
click at [424, 74] on mat-tab-group "Dashboard Projects Financings Account Summary Total Financing Balance $572,668.…" at bounding box center [784, 617] width 1050 height 1117
click at [424, 82] on div "Financings" at bounding box center [423, 85] width 57 height 17
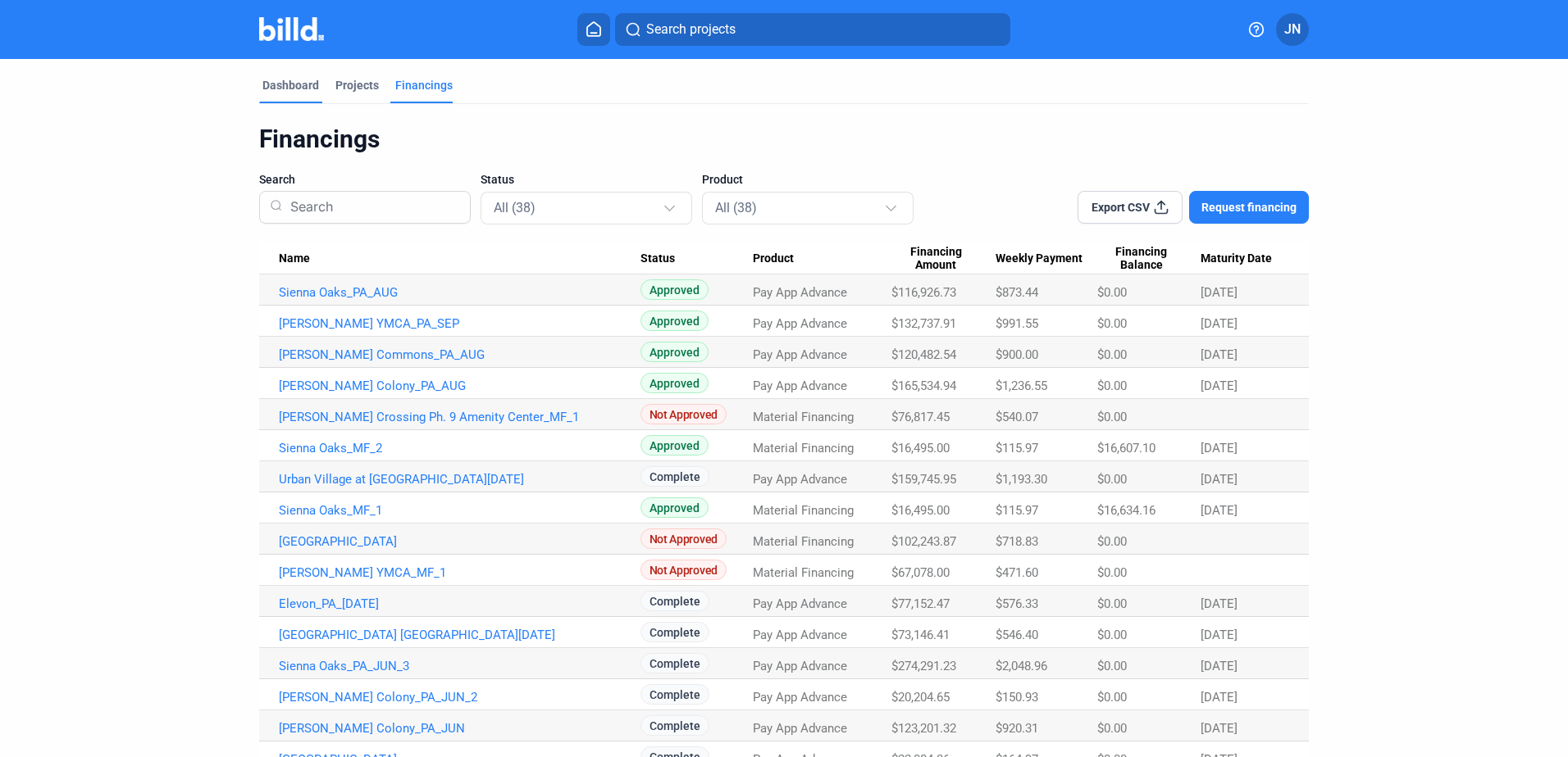
drag, startPoint x: 277, startPoint y: 83, endPoint x: 270, endPoint y: 91, distance: 10.6
click at [276, 83] on div "Dashboard" at bounding box center [291, 85] width 56 height 17
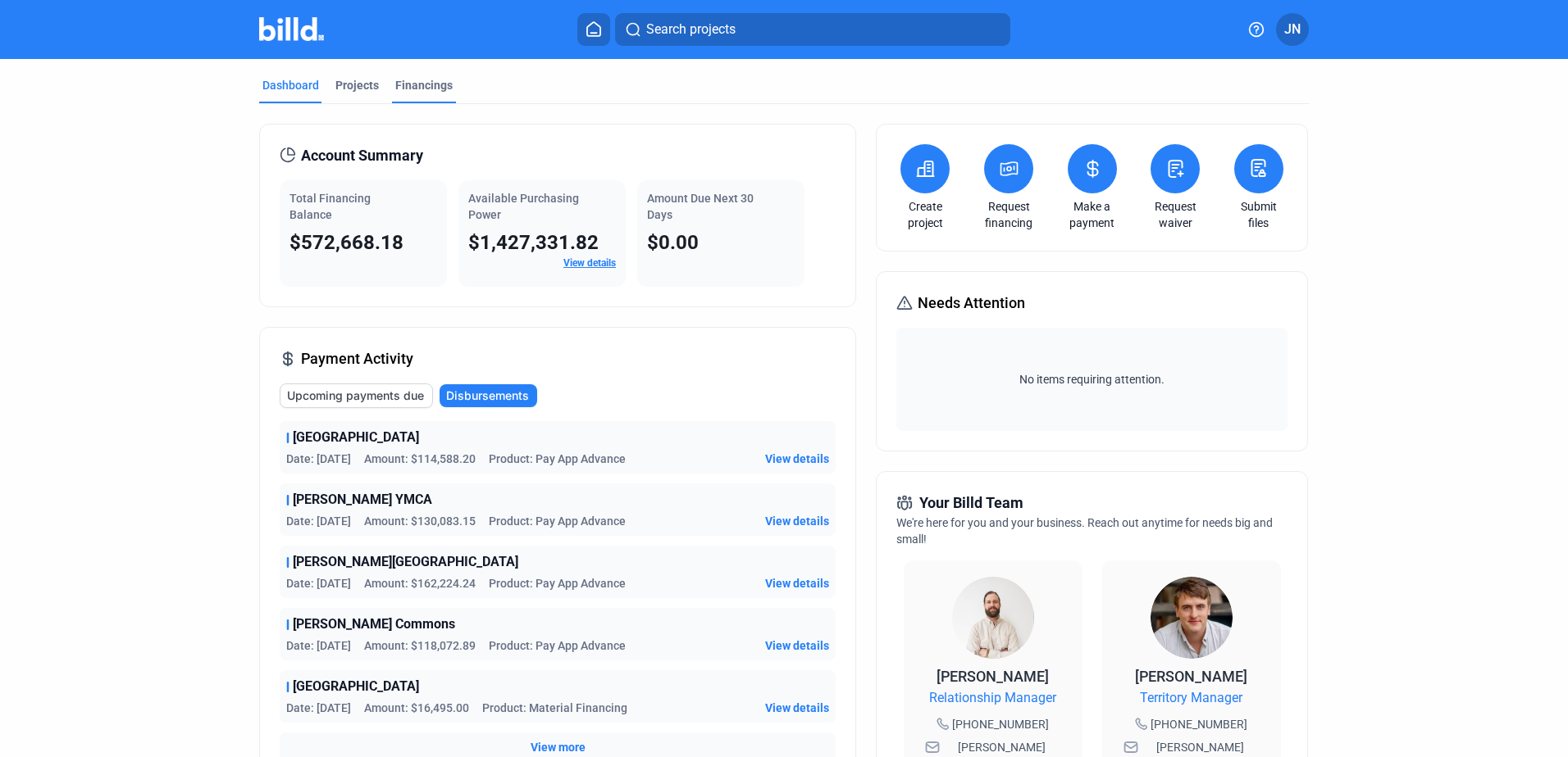
click at [430, 83] on div "Financings" at bounding box center [423, 85] width 57 height 17
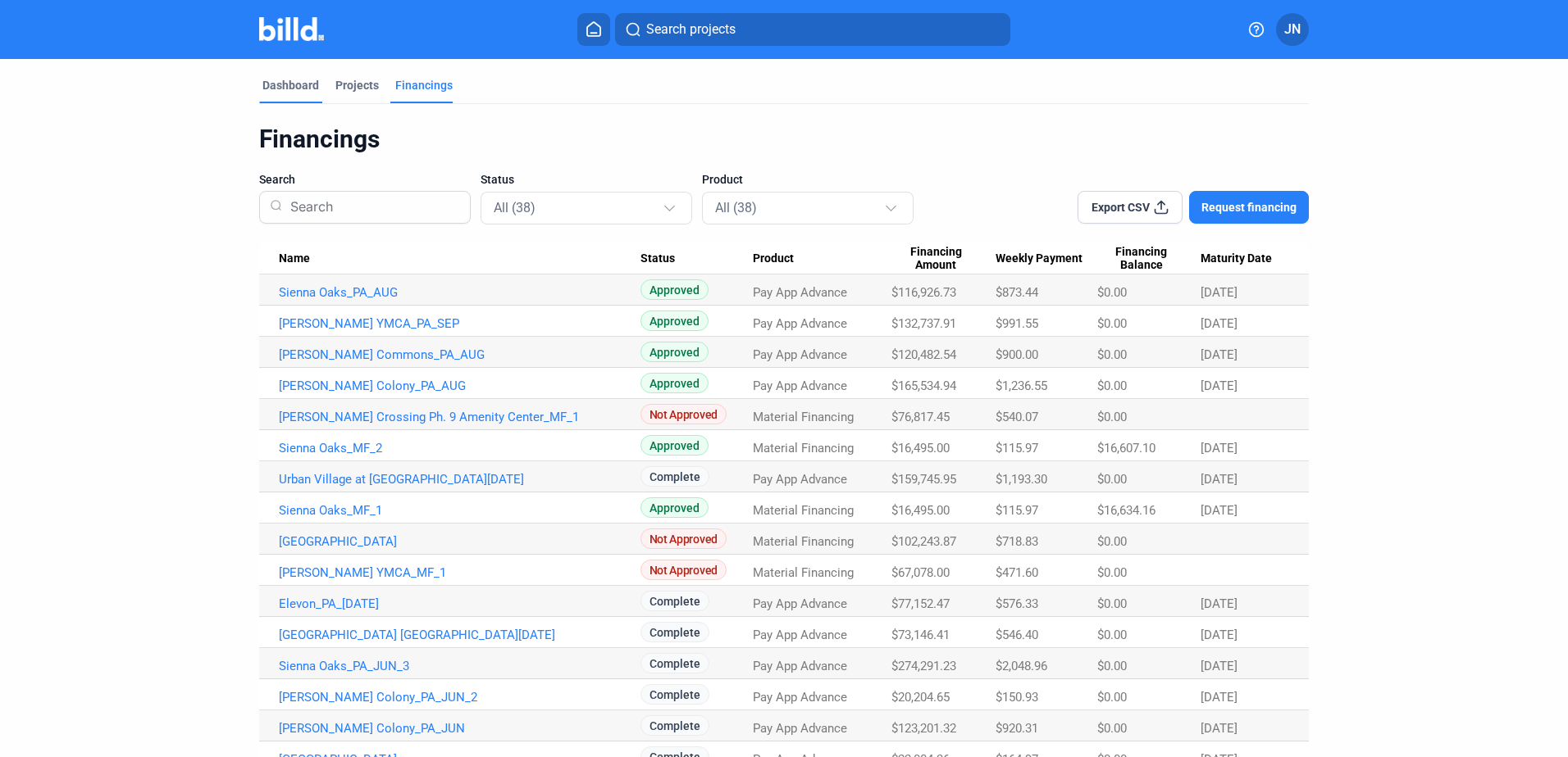
click at [276, 83] on div "Dashboard" at bounding box center [291, 85] width 56 height 17
